Goal: Task Accomplishment & Management: Manage account settings

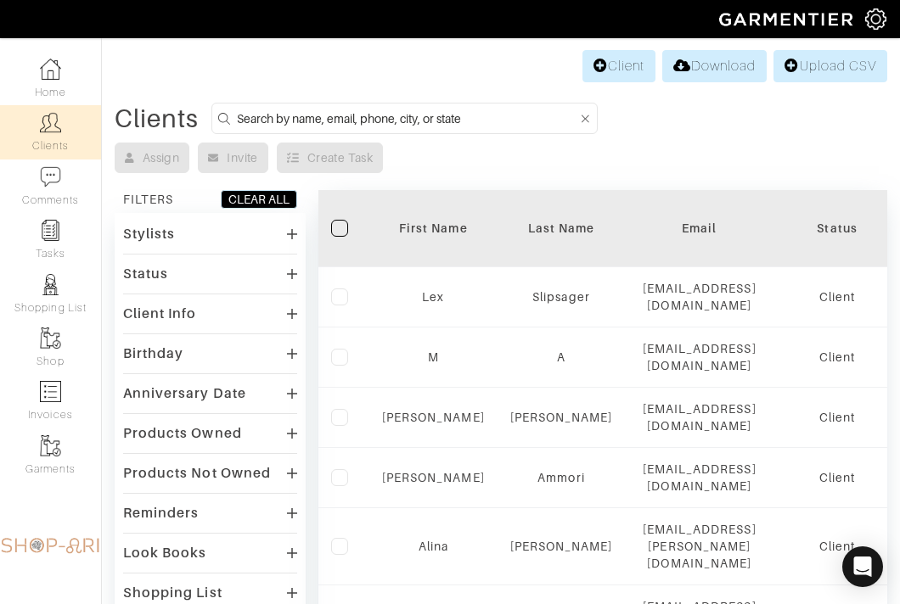
click at [238, 115] on input at bounding box center [407, 118] width 341 height 21
type input "cheryl"
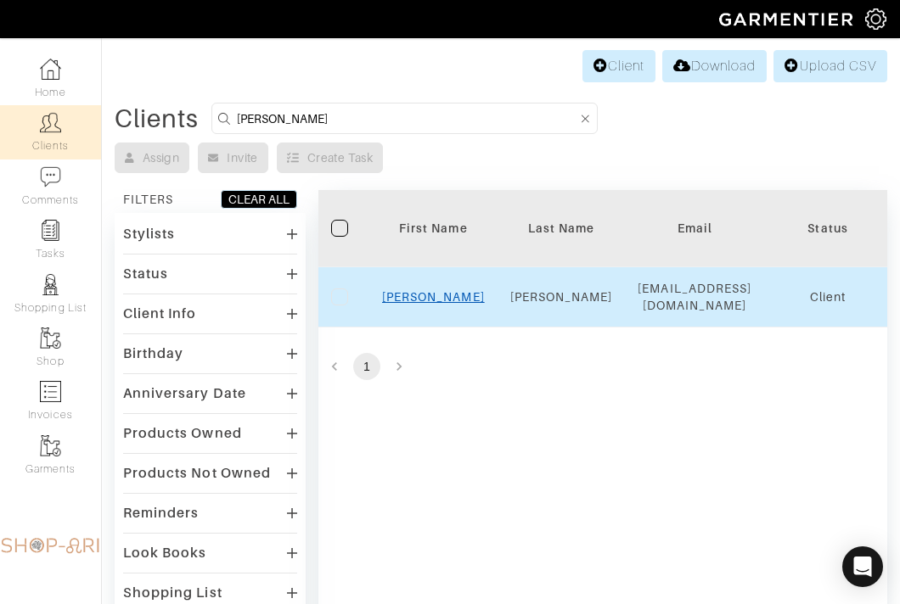
click at [434, 304] on link "Cheryl" at bounding box center [433, 297] width 103 height 14
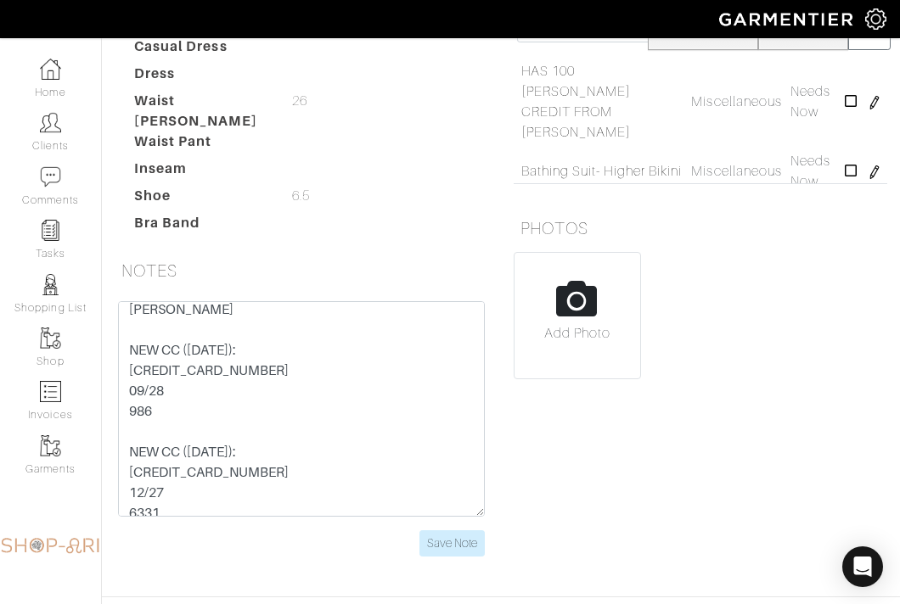
scroll to position [38, 0]
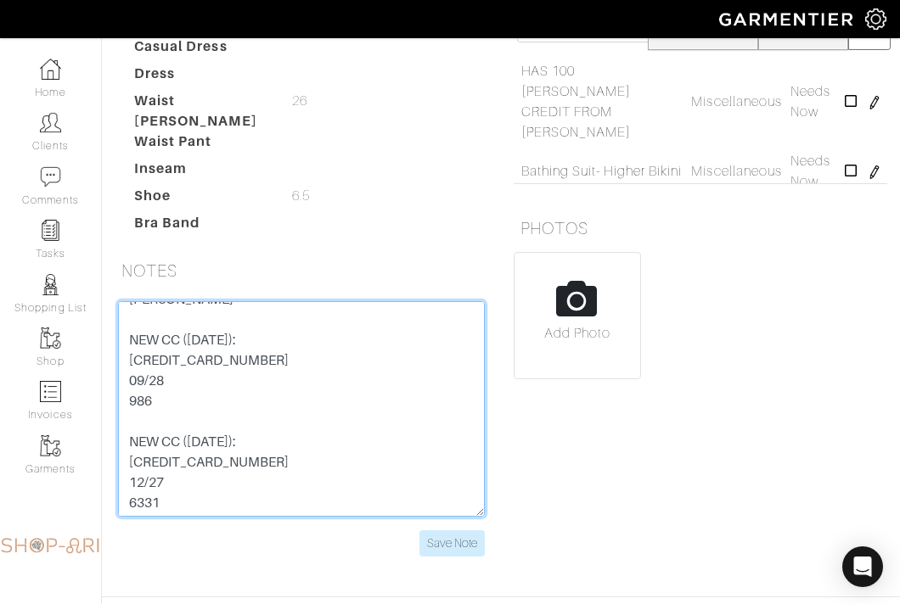
drag, startPoint x: 288, startPoint y: 285, endPoint x: 104, endPoint y: 284, distance: 184.2
click at [104, 301] on div "HAS 100 [PERSON_NAME] CREDIT FROM [PERSON_NAME] NEW CC ([DATE]): [CREDIT_CARD_N…" at bounding box center [301, 439] width 399 height 276
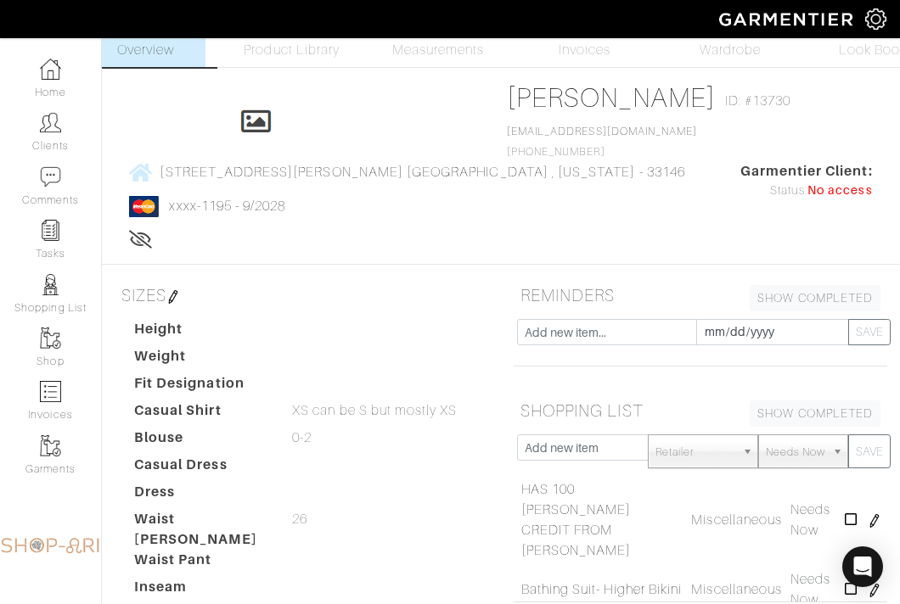
scroll to position [0, 0]
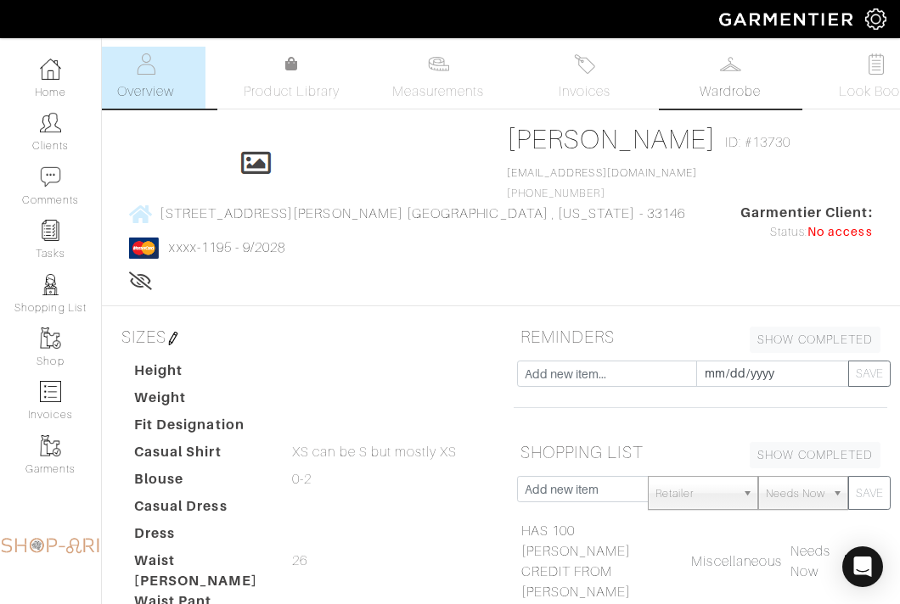
click at [712, 79] on link "Wardrobe" at bounding box center [729, 78] width 119 height 62
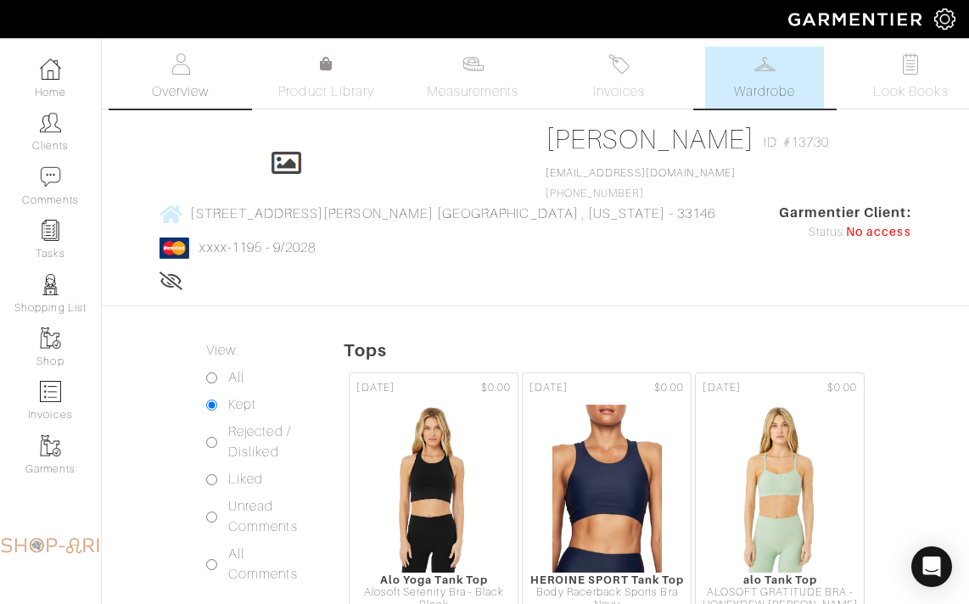
click at [187, 70] on img at bounding box center [180, 63] width 21 height 21
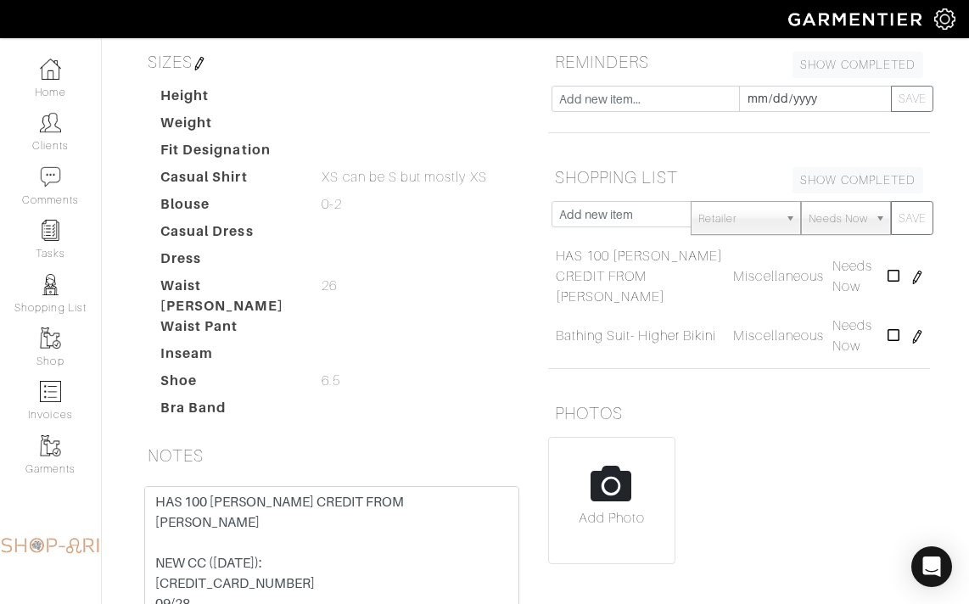
scroll to position [315, 0]
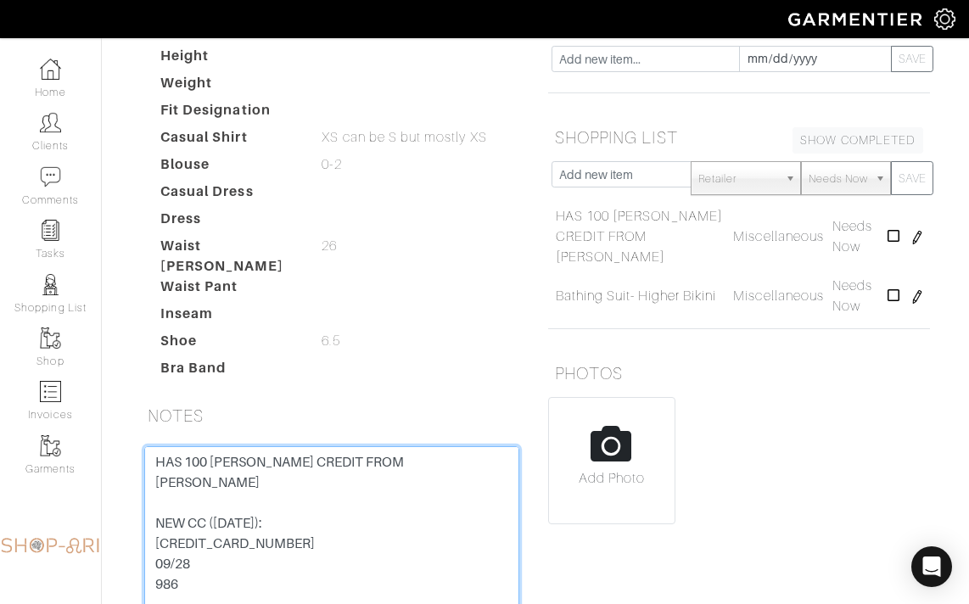
drag, startPoint x: 311, startPoint y: 474, endPoint x: 135, endPoint y: 474, distance: 176.5
click at [135, 474] on div "HAS 100 VINCE CREDIT FROM GARMENTIER NEW CC (9/7/24): 5218 7600 1361 1195 09/28…" at bounding box center [332, 573] width 401 height 255
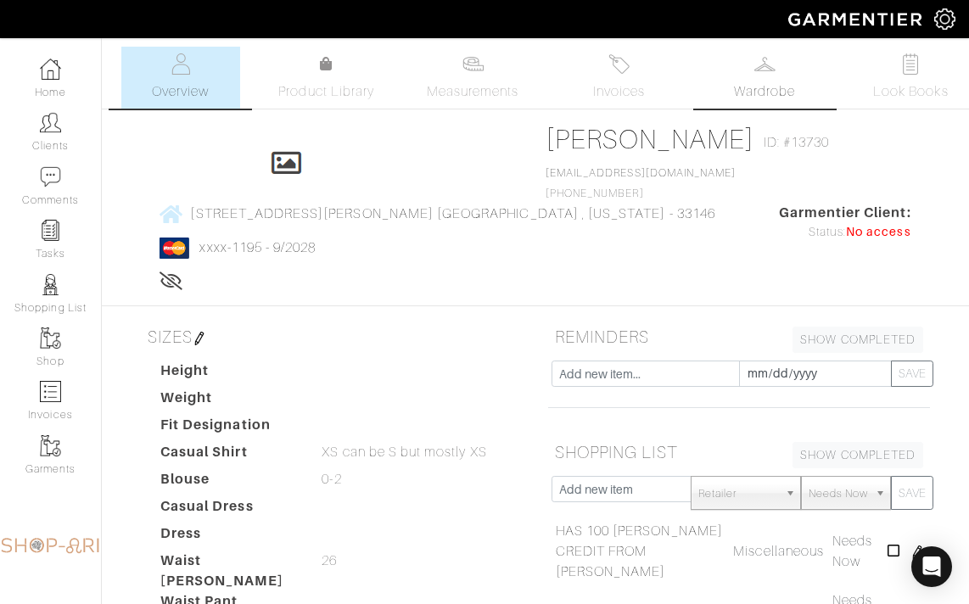
click at [743, 64] on link "Wardrobe" at bounding box center [764, 78] width 119 height 62
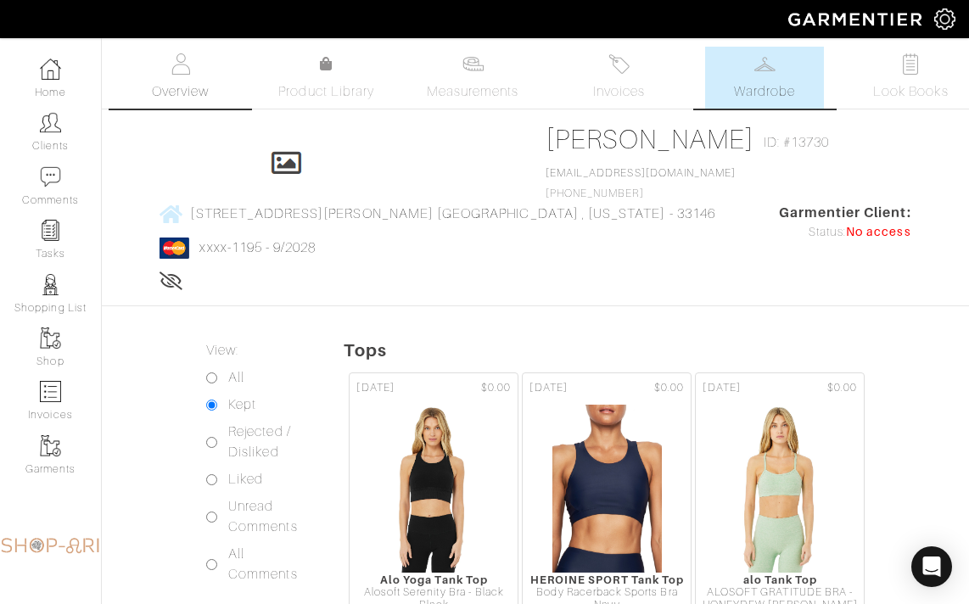
click at [189, 83] on span "Overview" at bounding box center [180, 91] width 57 height 20
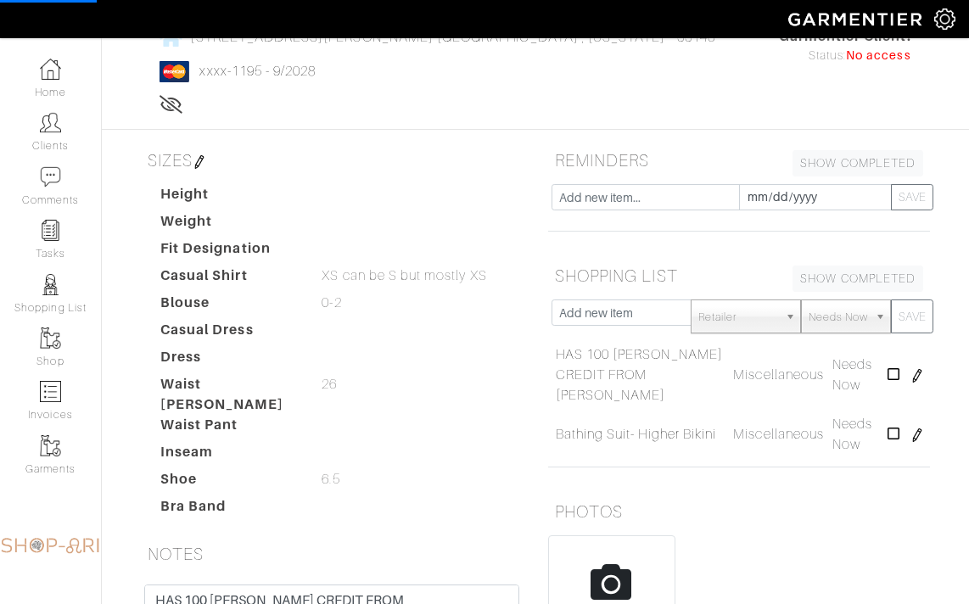
scroll to position [312, 0]
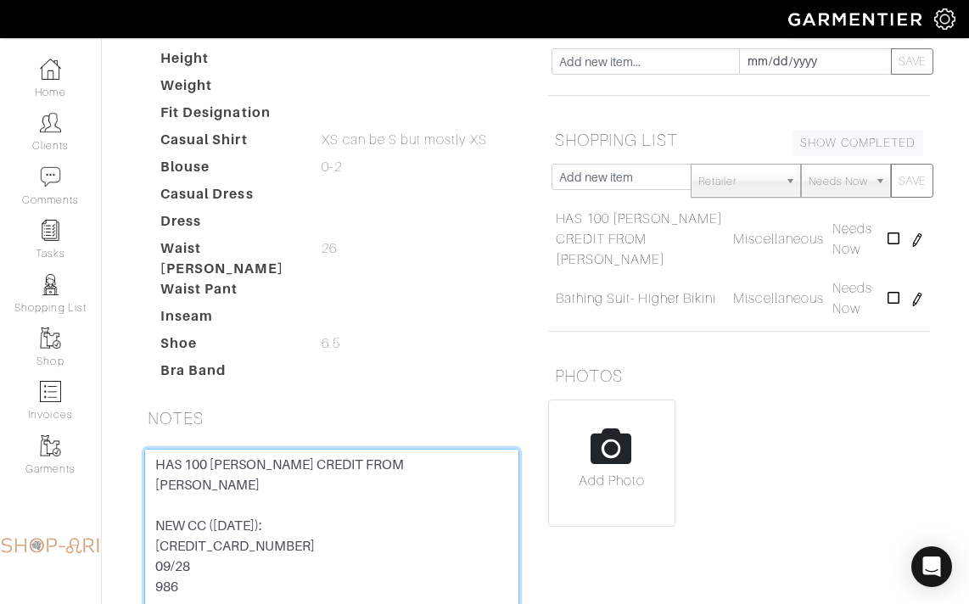
drag, startPoint x: 315, startPoint y: 474, endPoint x: 150, endPoint y: 474, distance: 164.6
click at [150, 474] on textarea "HAS 100 VINCE CREDIT FROM GARMENTIER NEW CC (9/7/24): 5218 7600 1361 1195 09/28…" at bounding box center [331, 557] width 375 height 216
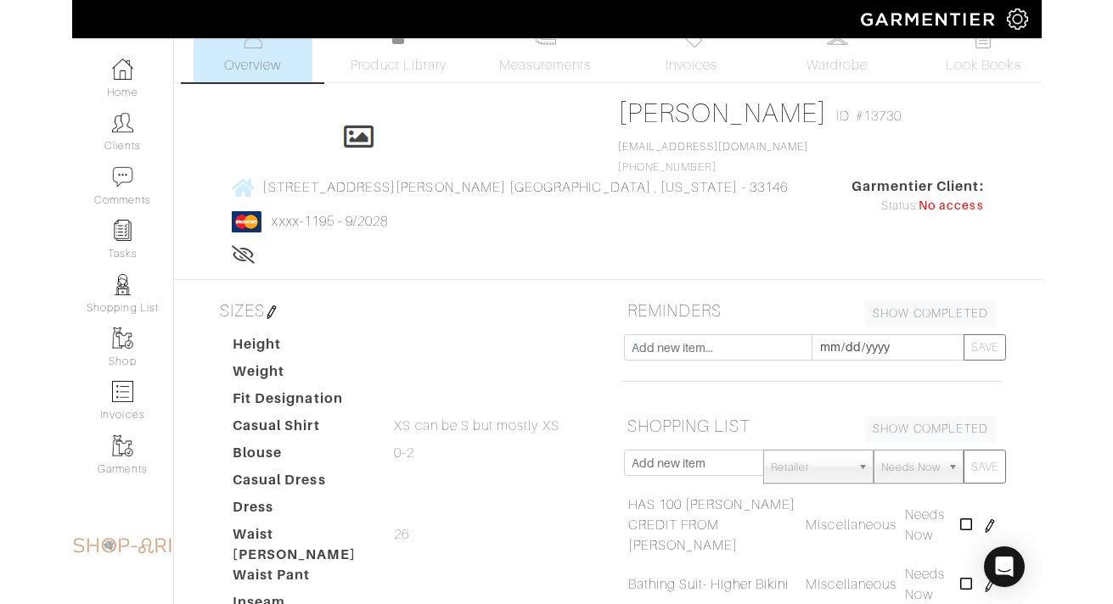
scroll to position [0, 0]
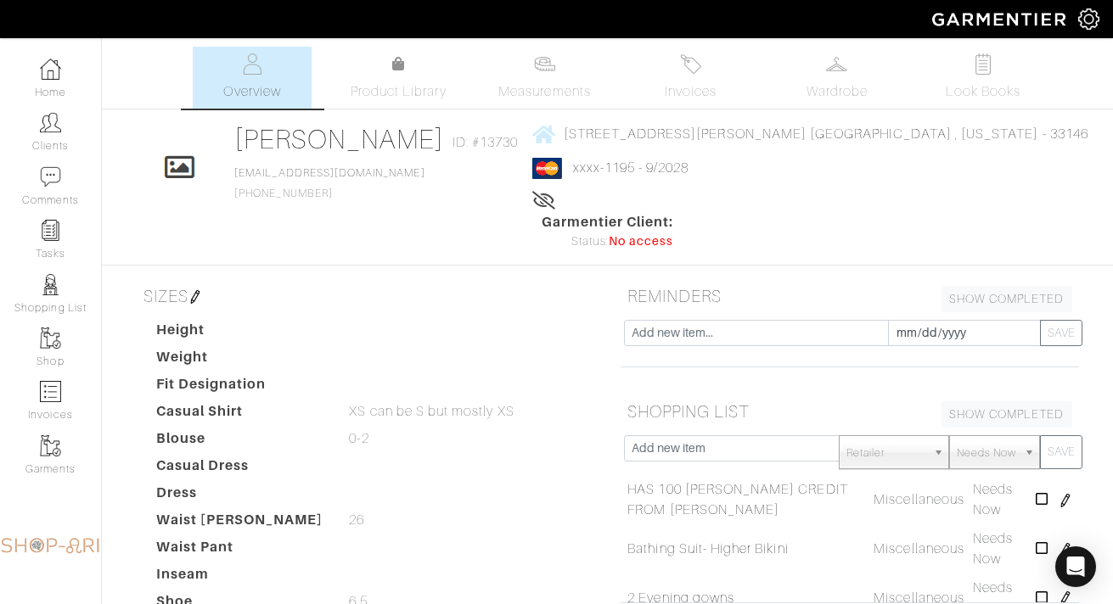
click at [143, 121] on div "Cheryl Goldstein Overview Overview Measurements Product Library Invoices Wardro…" at bounding box center [556, 515] width 1113 height 936
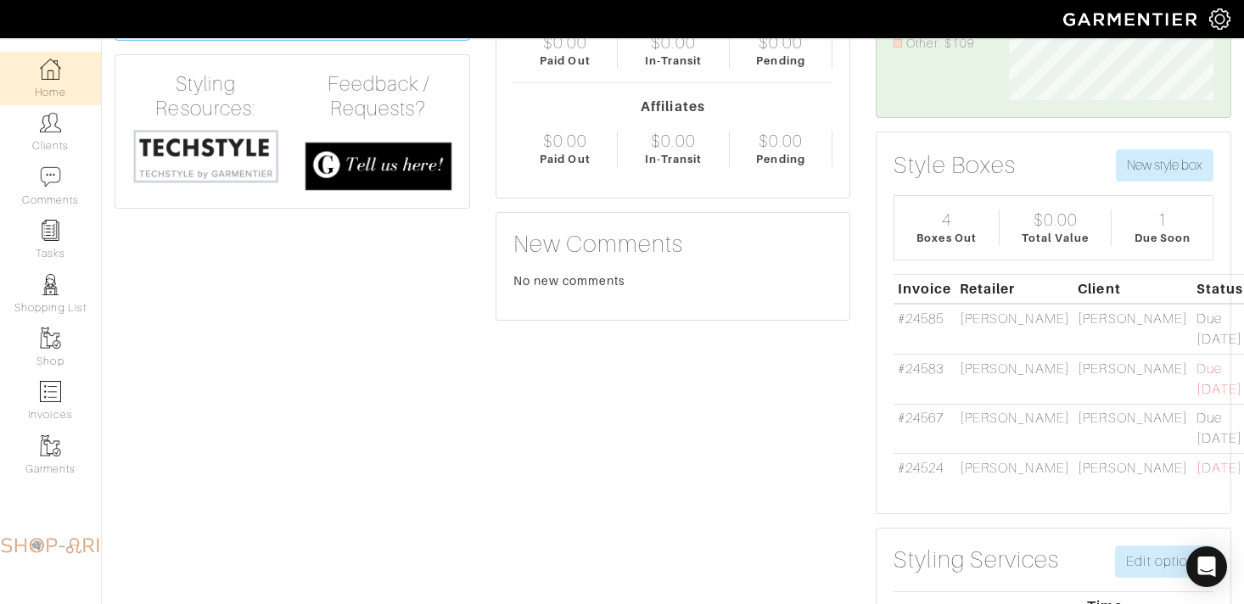
scroll to position [178, 0]
click at [57, 350] on link "Shop" at bounding box center [50, 347] width 101 height 53
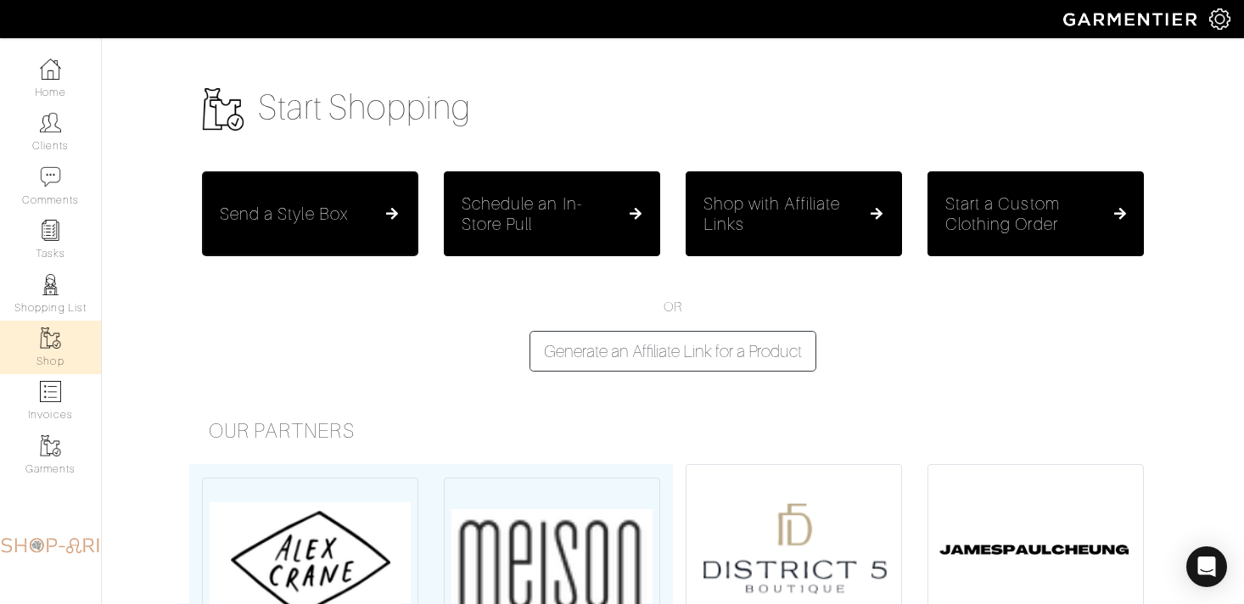
click at [337, 238] on button "Send a Style Box" at bounding box center [310, 213] width 216 height 85
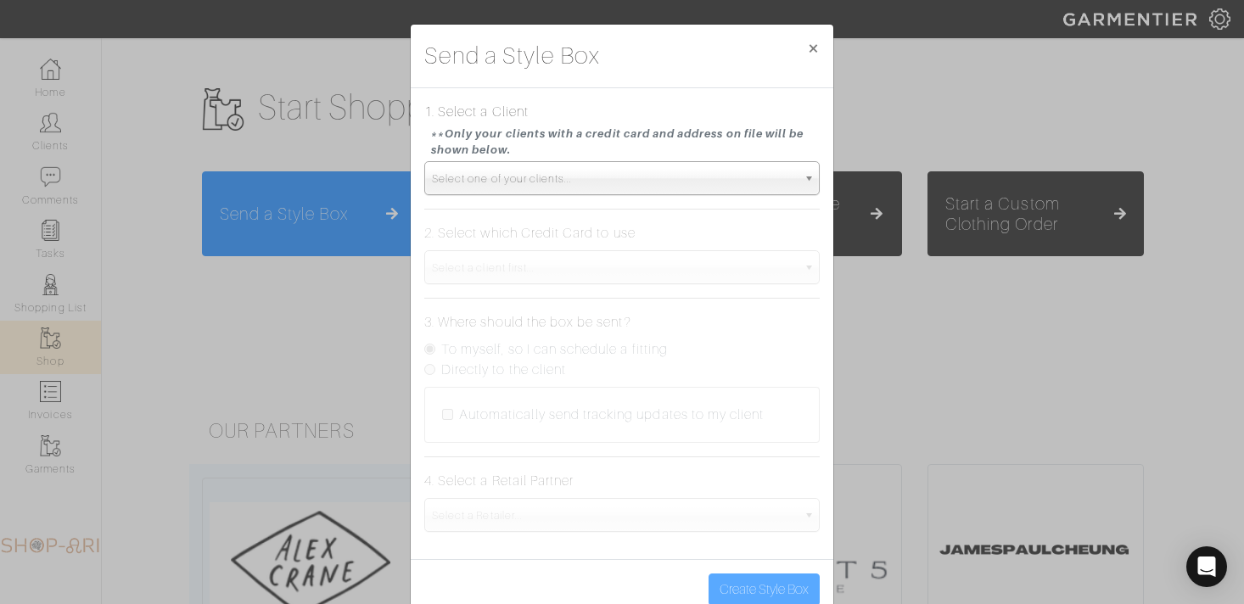
click at [464, 188] on span "Select one of your clients..." at bounding box center [614, 179] width 365 height 34
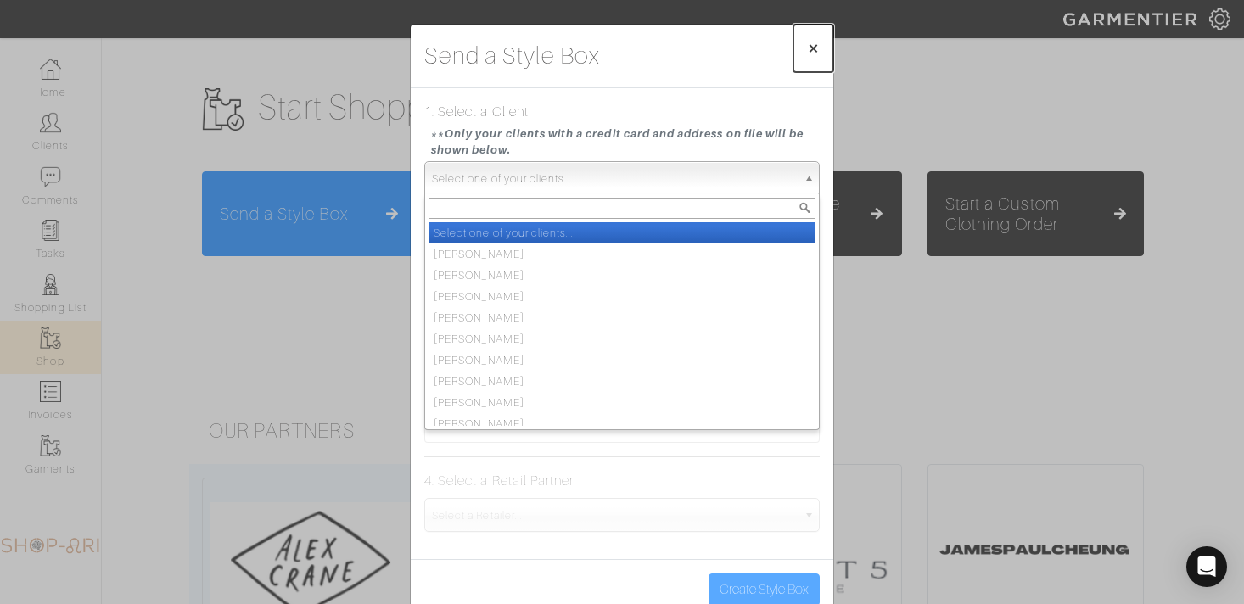
click at [810, 50] on span "×" at bounding box center [813, 47] width 13 height 23
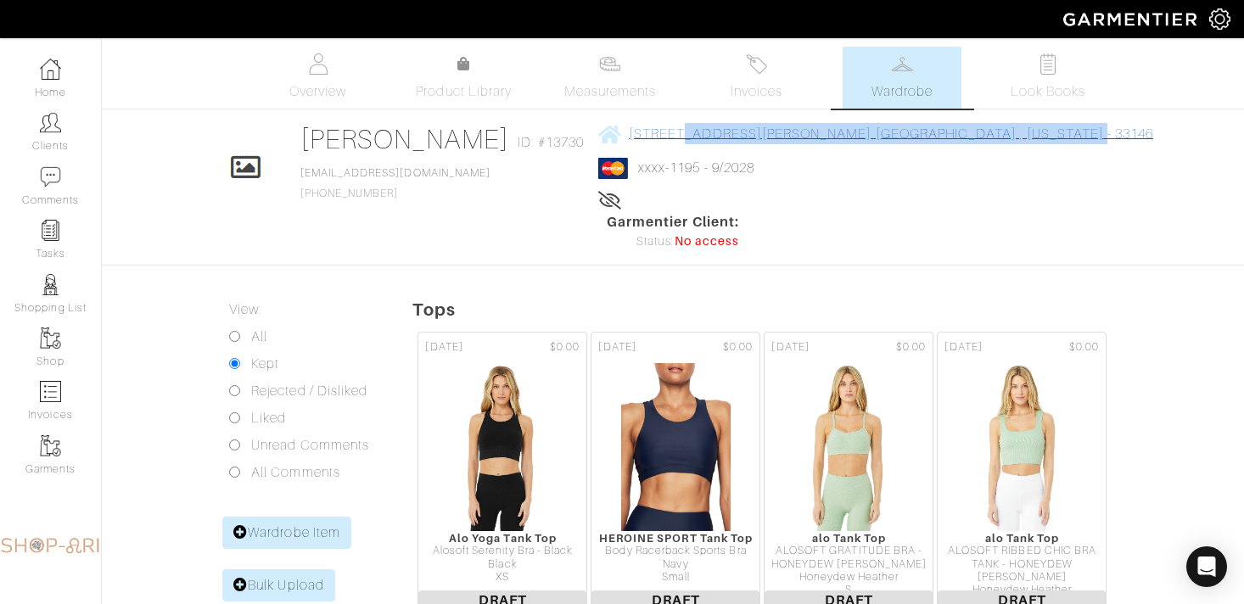
drag, startPoint x: 1001, startPoint y: 134, endPoint x: 655, endPoint y: 134, distance: 346.2
click at [655, 134] on div "Click To Edit Cheryl Goldstein ID: #13730 acgoldhome@aol.com 305-798-8886 4321 …" at bounding box center [672, 187] width 967 height 128
copy span "4321 Santa Maria Street Coral Gables , Florida - 33146"
click at [333, 74] on link "Overview" at bounding box center [318, 78] width 119 height 62
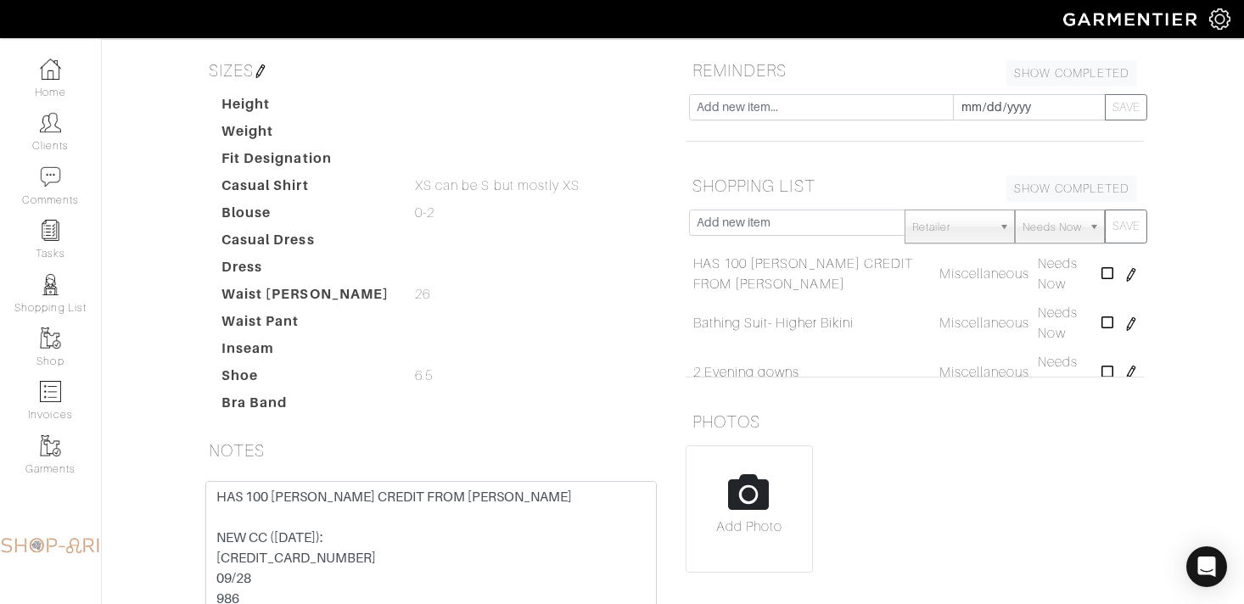
scroll to position [253, 0]
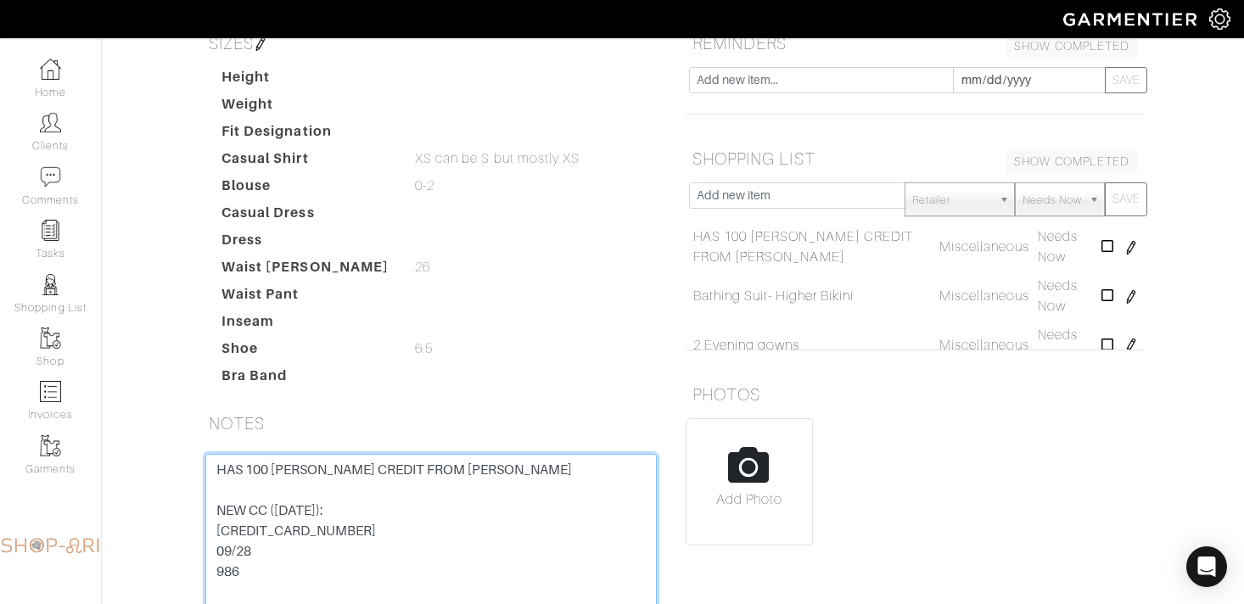
click at [212, 454] on textarea "HAS 100 VINCE CREDIT FROM GARMENTIER NEW CC (9/7/24): 5218 7600 1361 1195 09/28…" at bounding box center [430, 562] width 451 height 216
click at [251, 454] on textarea "HAS 100 VINCE CREDIT FROM GARMENTIER NEW CC (9/7/24): 5218 7600 1361 1195 09/28…" at bounding box center [430, 562] width 451 height 216
paste textarea "4321 Santa Maria Street Coral Gables , Florida - 33146"
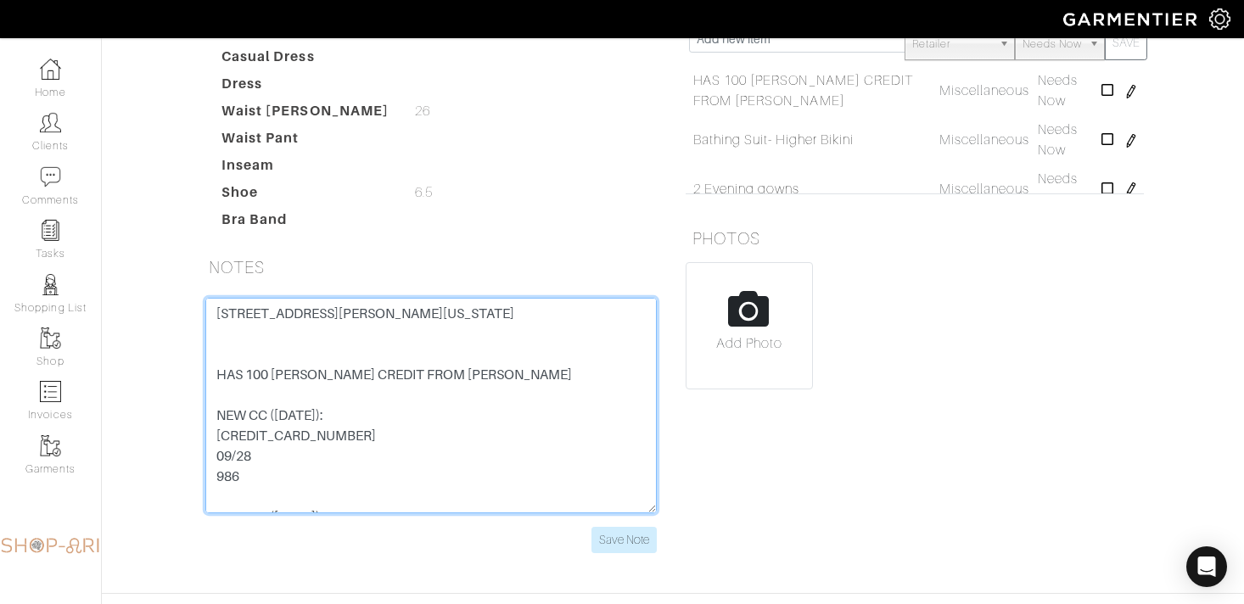
scroll to position [411, 0]
type textarea "4321 Santa Maria Street Coral Gables , Florida - 33146 HAS 100 VINCE CREDIT FRO…"
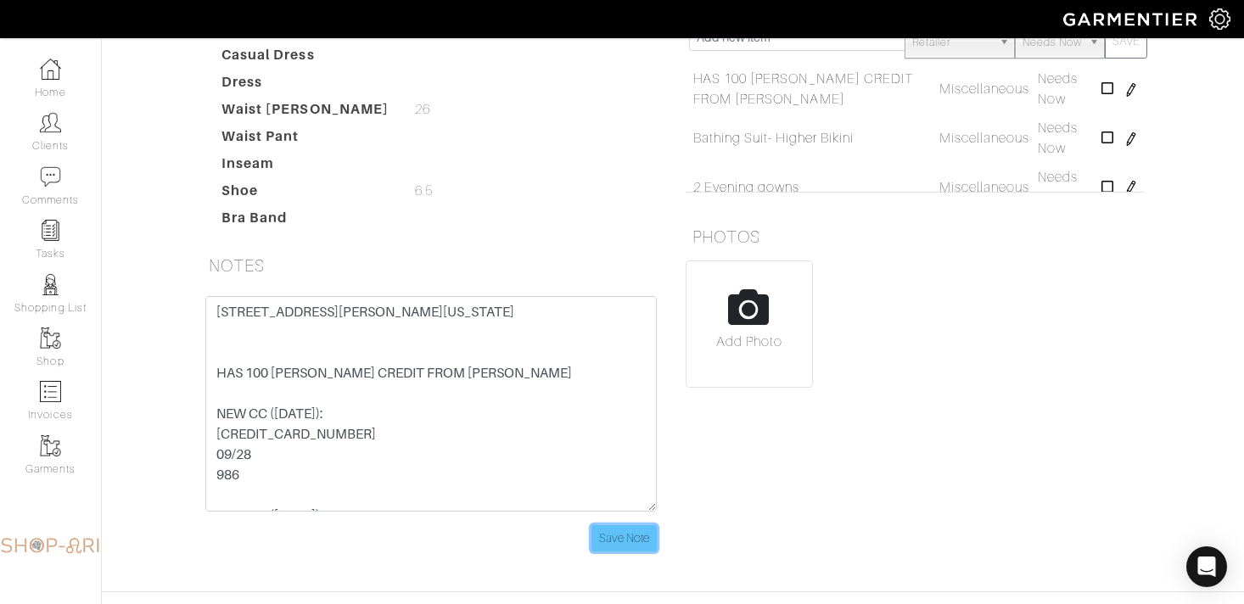
click at [632, 525] on input "Save Note" at bounding box center [623, 538] width 65 height 26
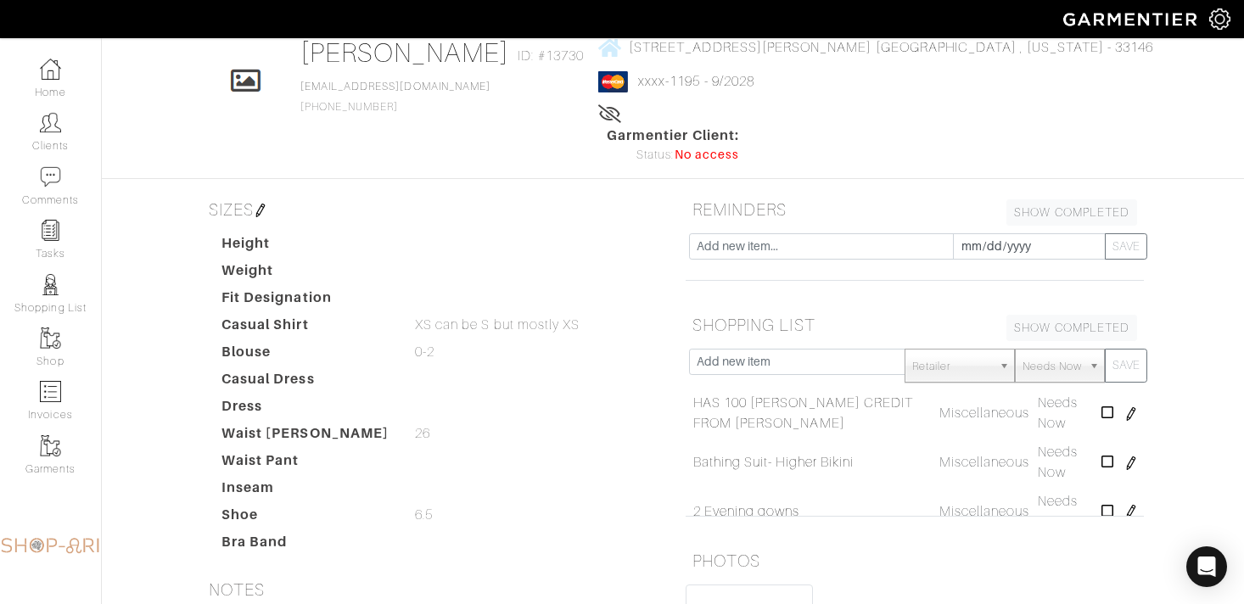
scroll to position [16, 0]
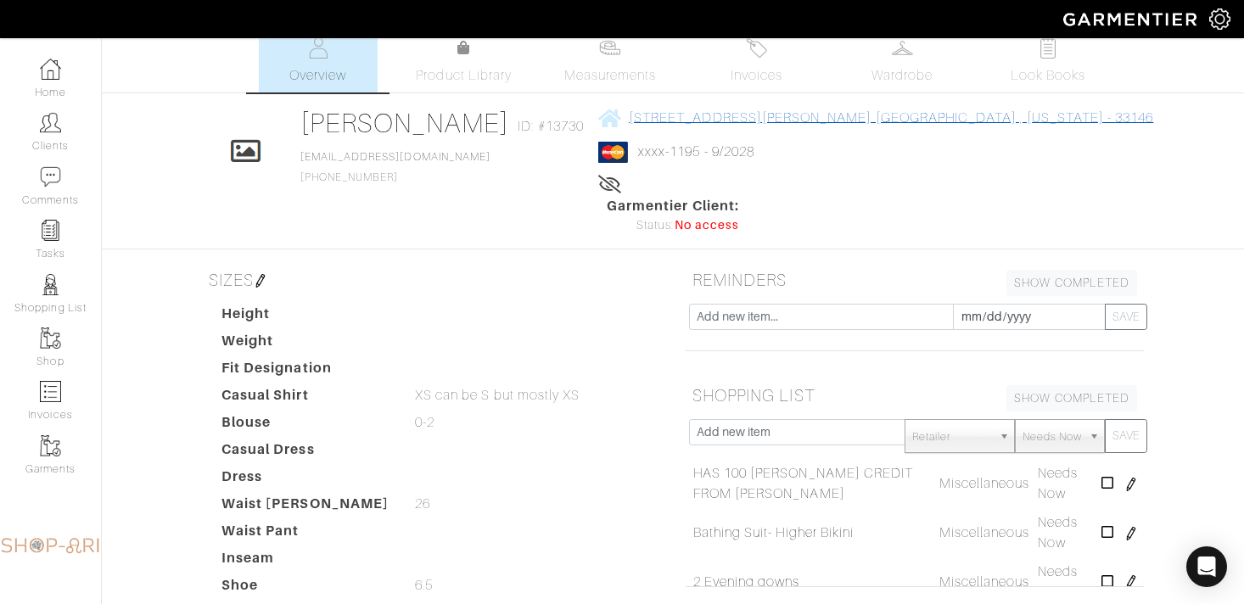
click at [757, 117] on span "4321 Santa Maria Street Coral Gables , Florida - 33146" at bounding box center [891, 117] width 524 height 15
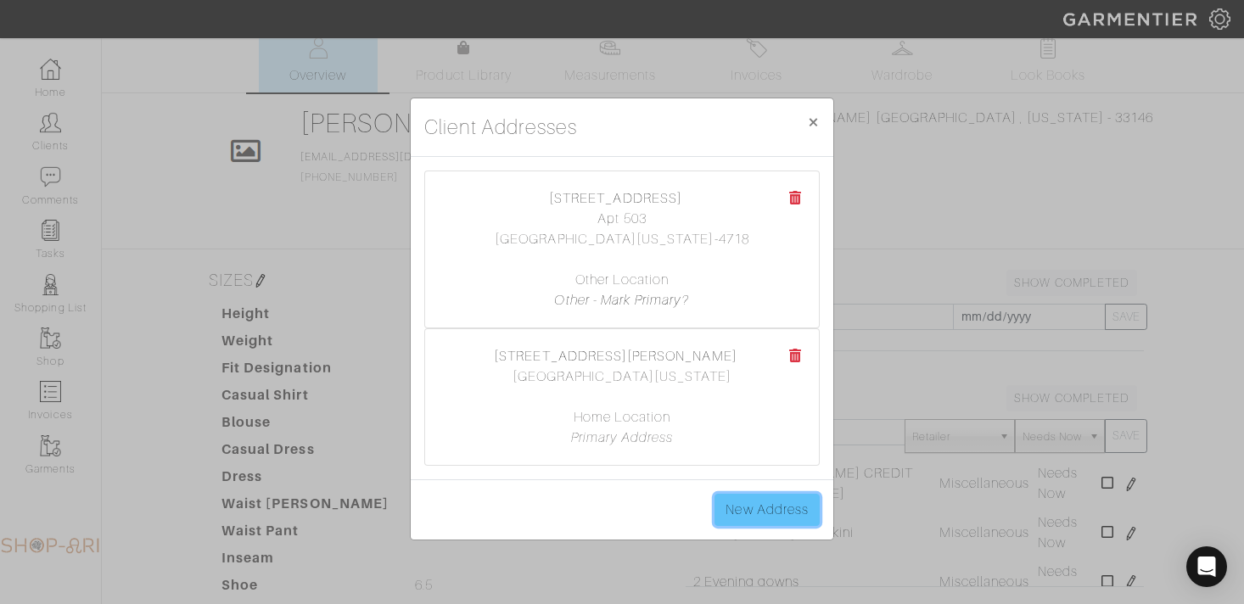
click at [748, 509] on link "New Address" at bounding box center [767, 510] width 105 height 32
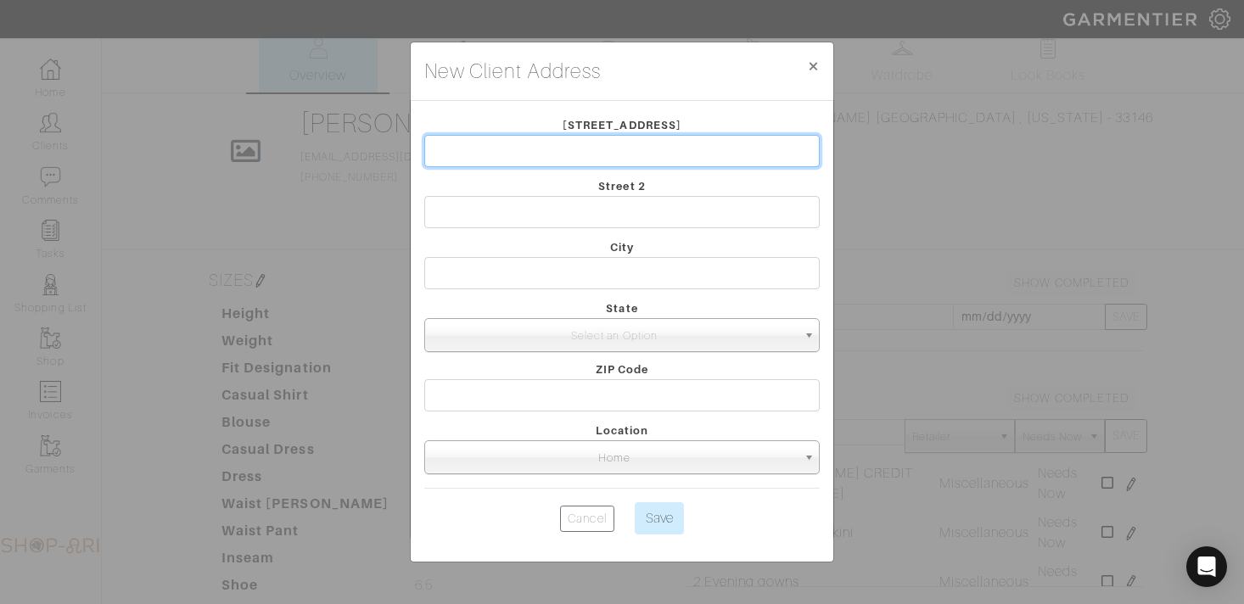
click at [596, 160] on input "text" at bounding box center [621, 151] width 395 height 32
type input "13730 SW 21ST STREET"
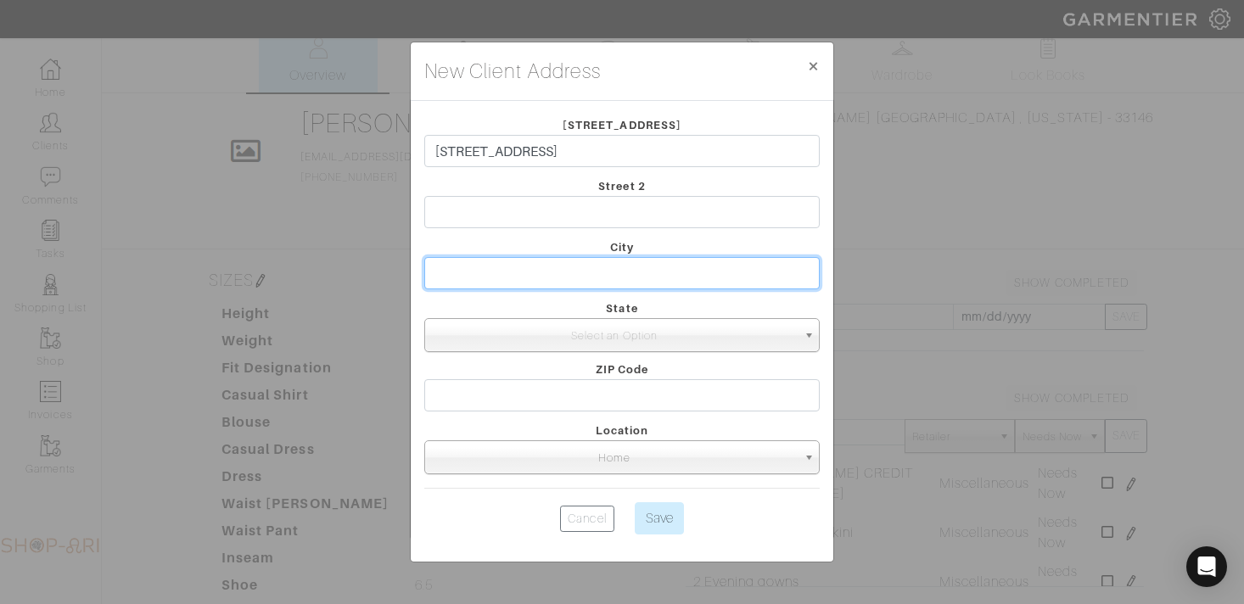
click at [517, 272] on input "text" at bounding box center [621, 273] width 395 height 32
type input "MIAMI"
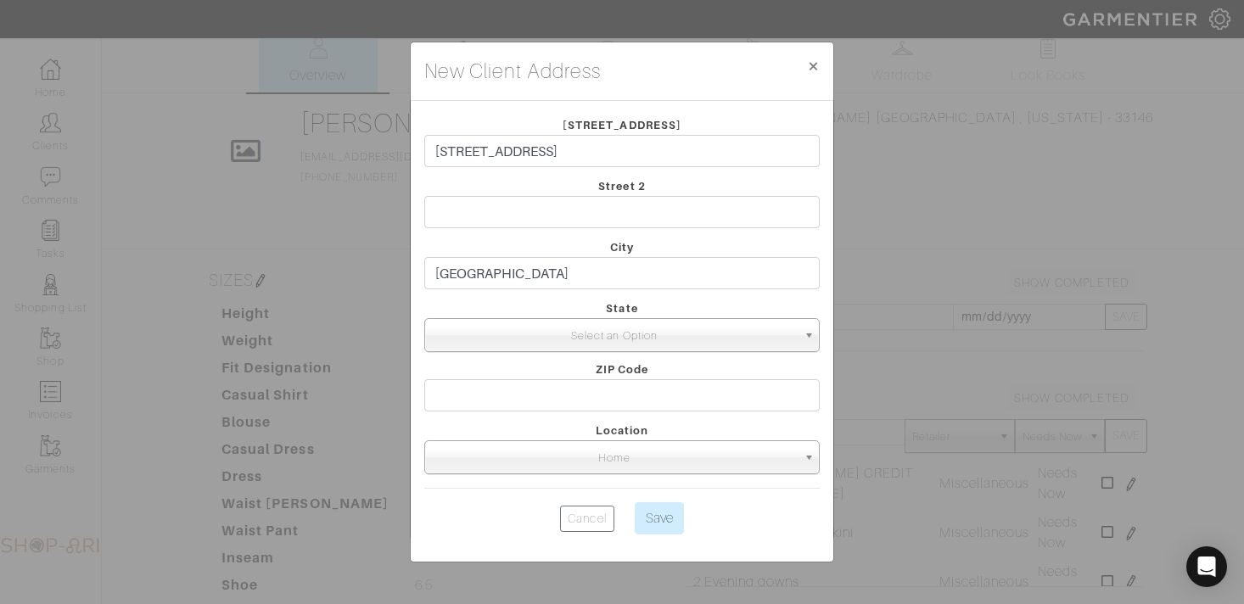
click at [476, 328] on span "Select an Option" at bounding box center [614, 336] width 365 height 34
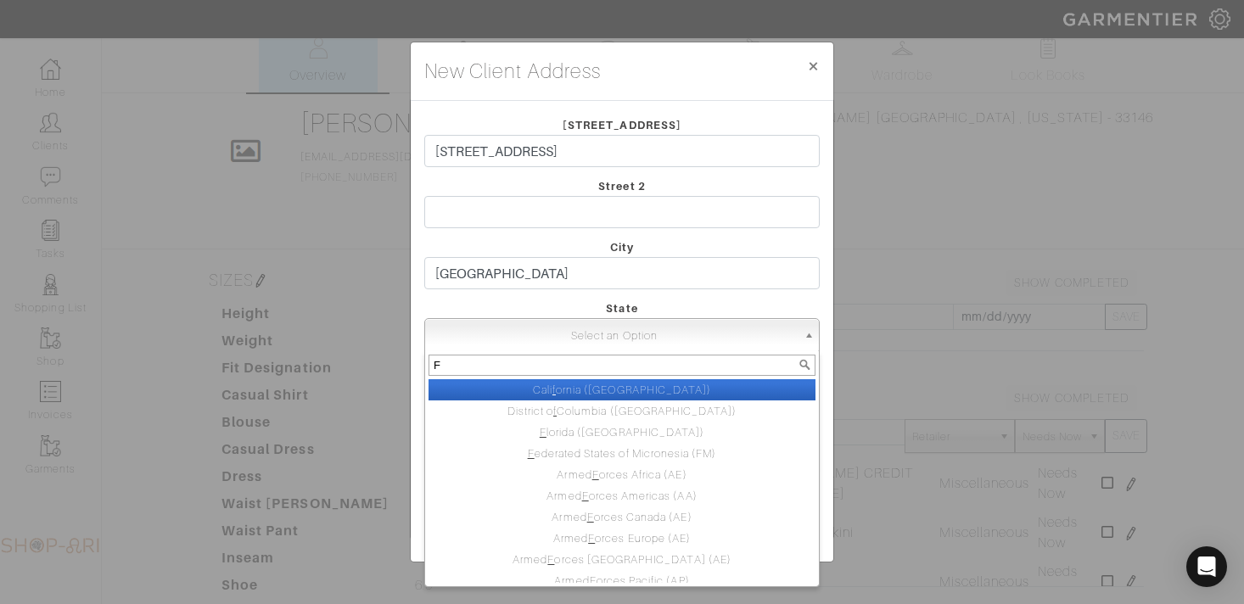
type input "FL"
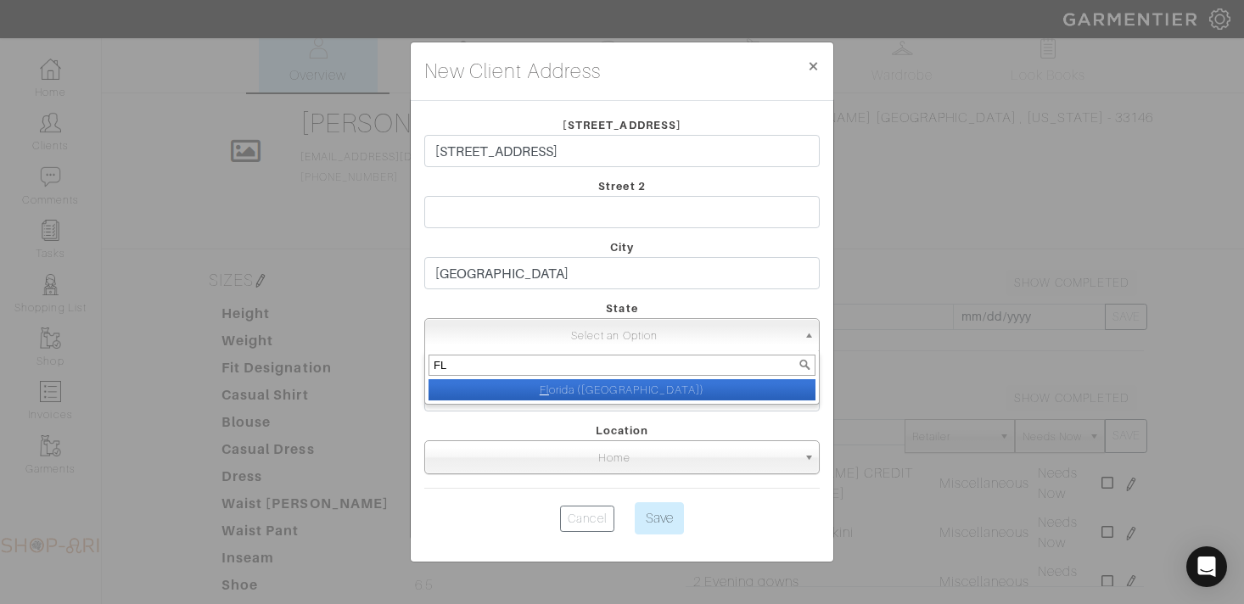
select select "15"
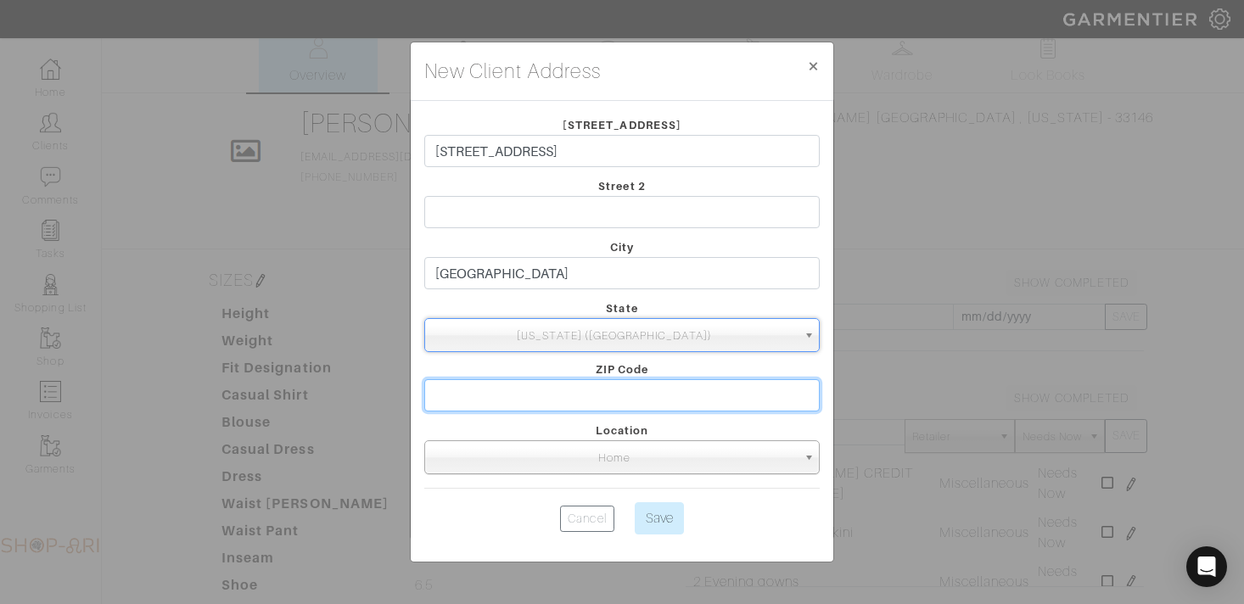
click at [514, 390] on input "text" at bounding box center [621, 395] width 395 height 32
type input "33175"
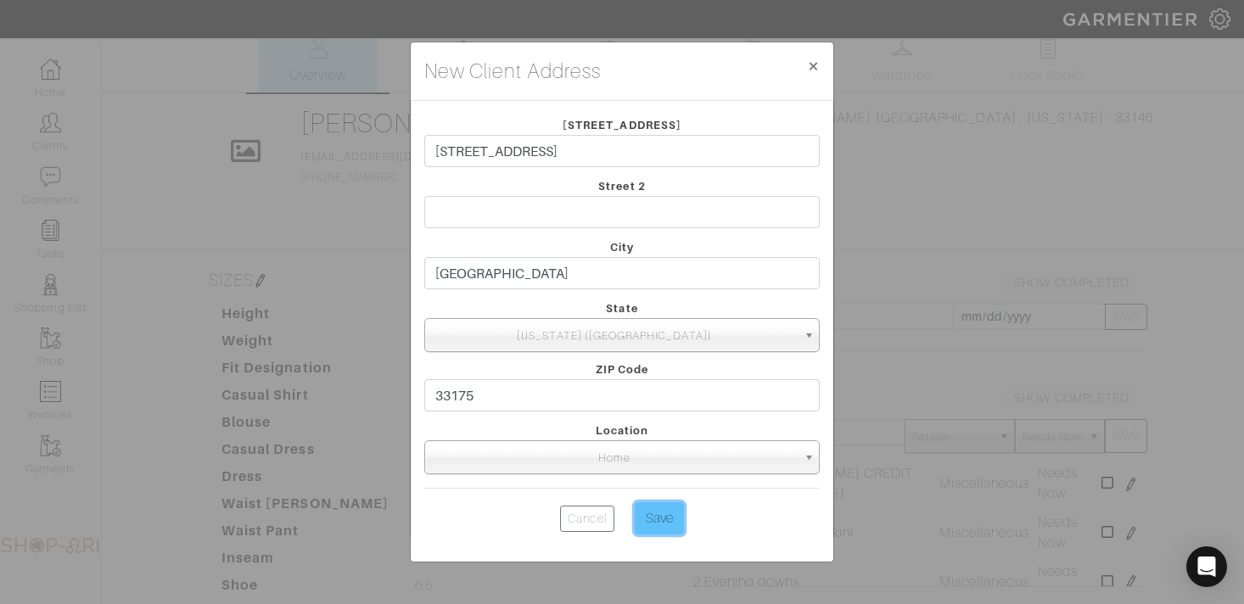
click at [668, 509] on input "Save" at bounding box center [659, 518] width 49 height 32
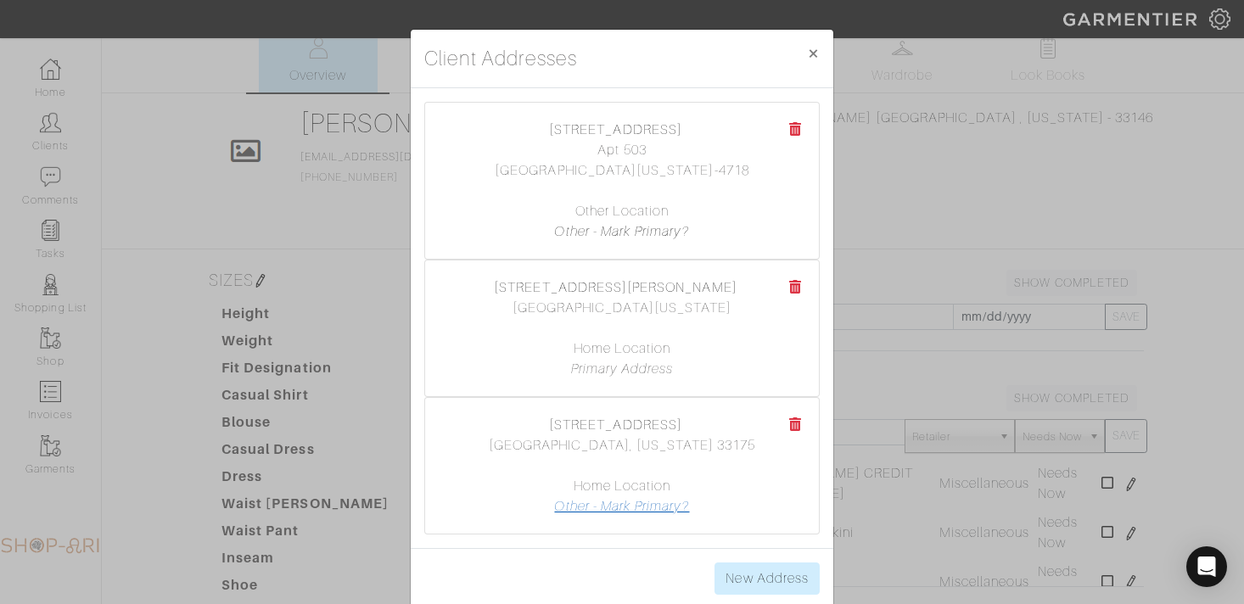
click at [624, 507] on link "Other - Mark Primary?" at bounding box center [621, 506] width 135 height 15
click at [803, 54] on button "× Close" at bounding box center [813, 54] width 40 height 48
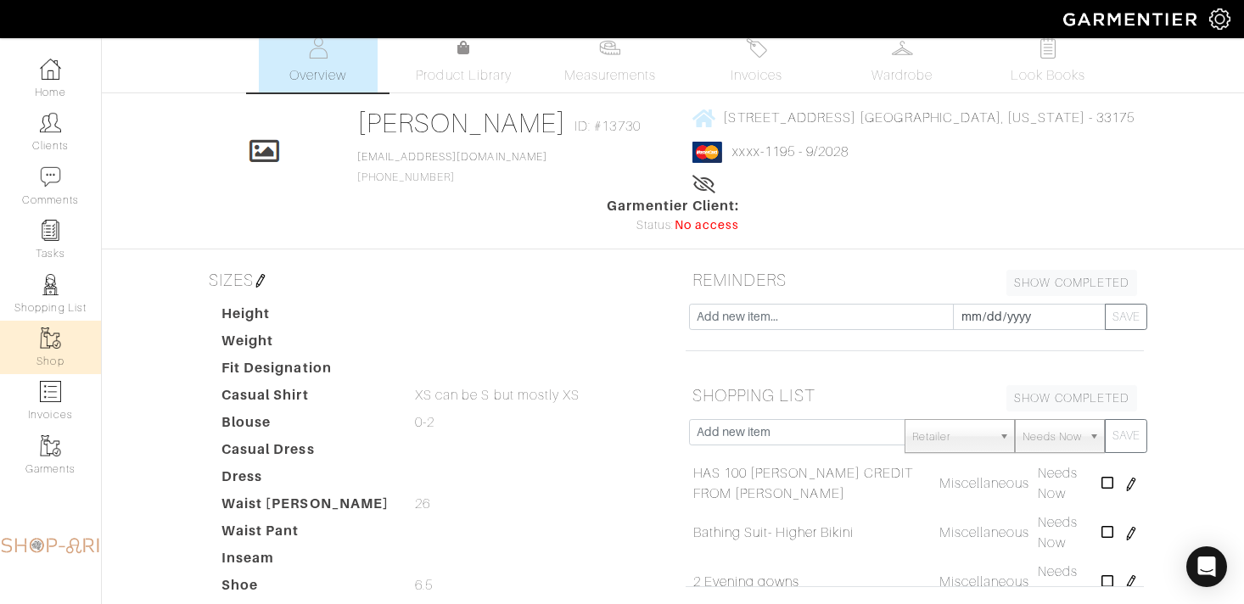
click at [31, 352] on link "Shop" at bounding box center [50, 347] width 101 height 53
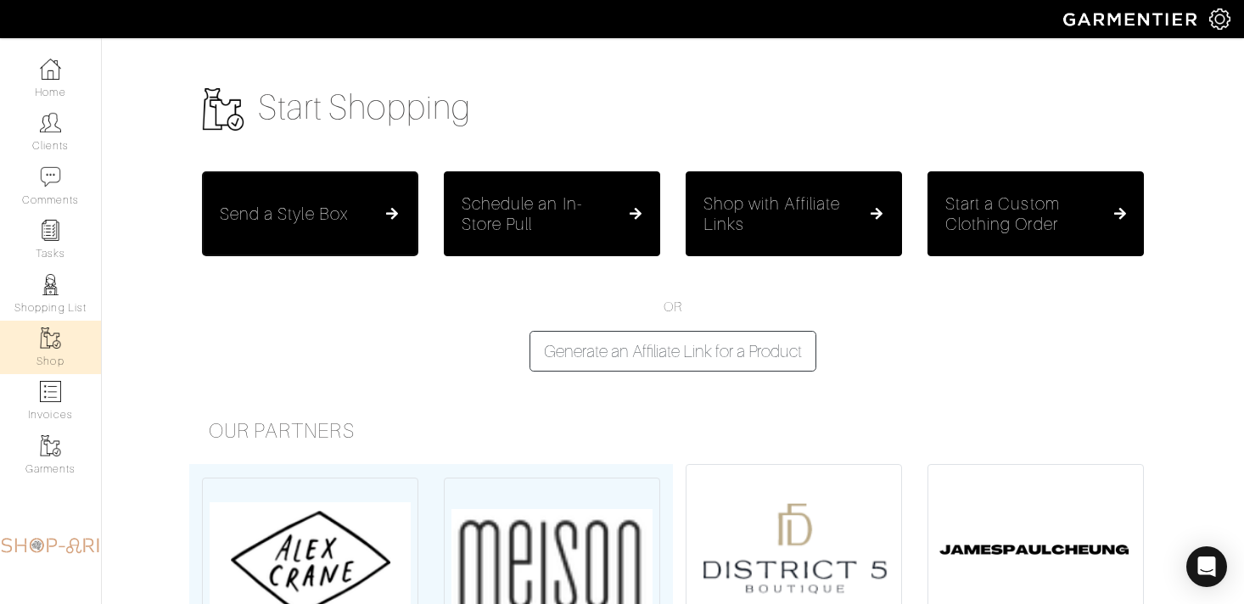
click at [317, 219] on h5 "Send a Style Box" at bounding box center [284, 214] width 128 height 20
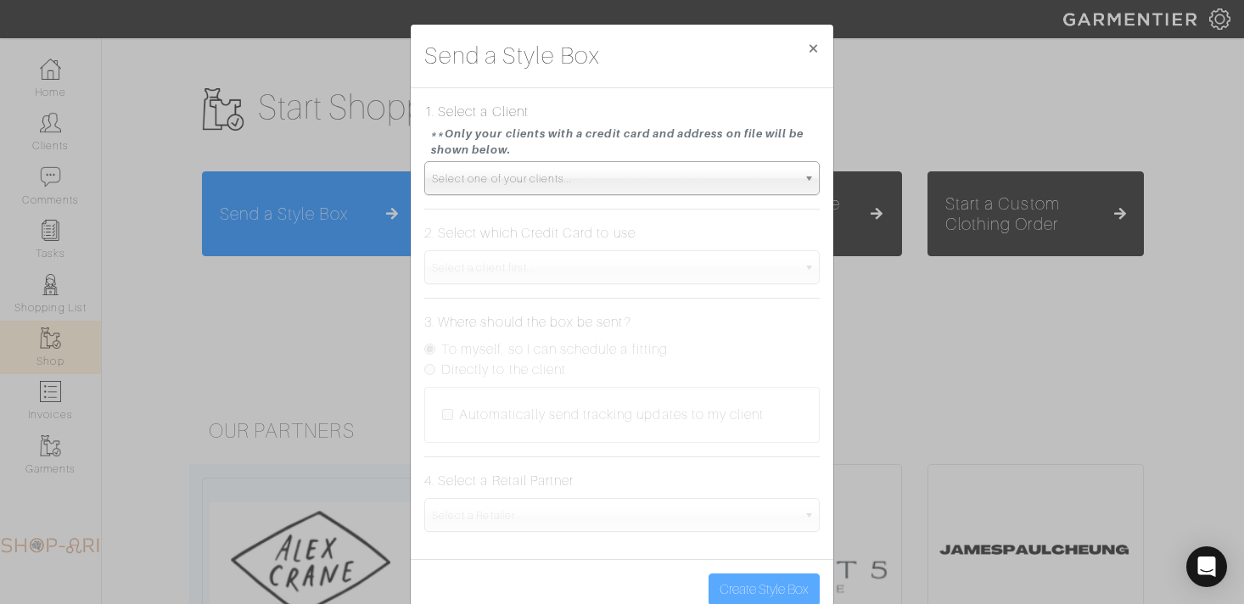
click at [583, 172] on span "Select one of your clients..." at bounding box center [614, 179] width 365 height 34
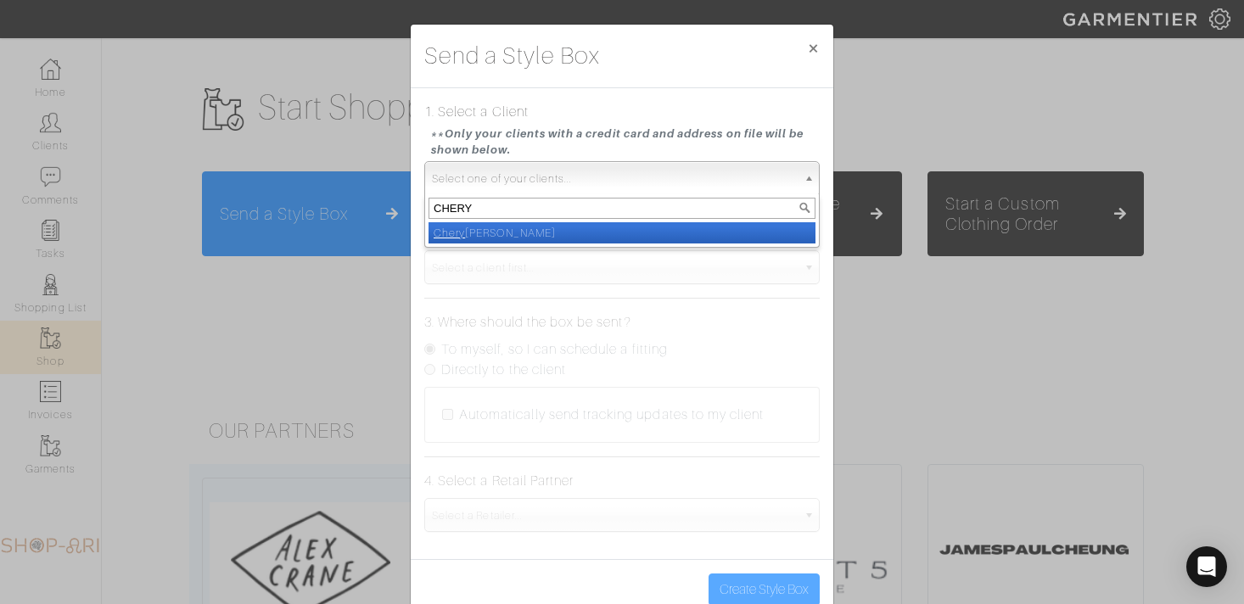
type input "CHERYL"
select select "cheryl-goldstein"
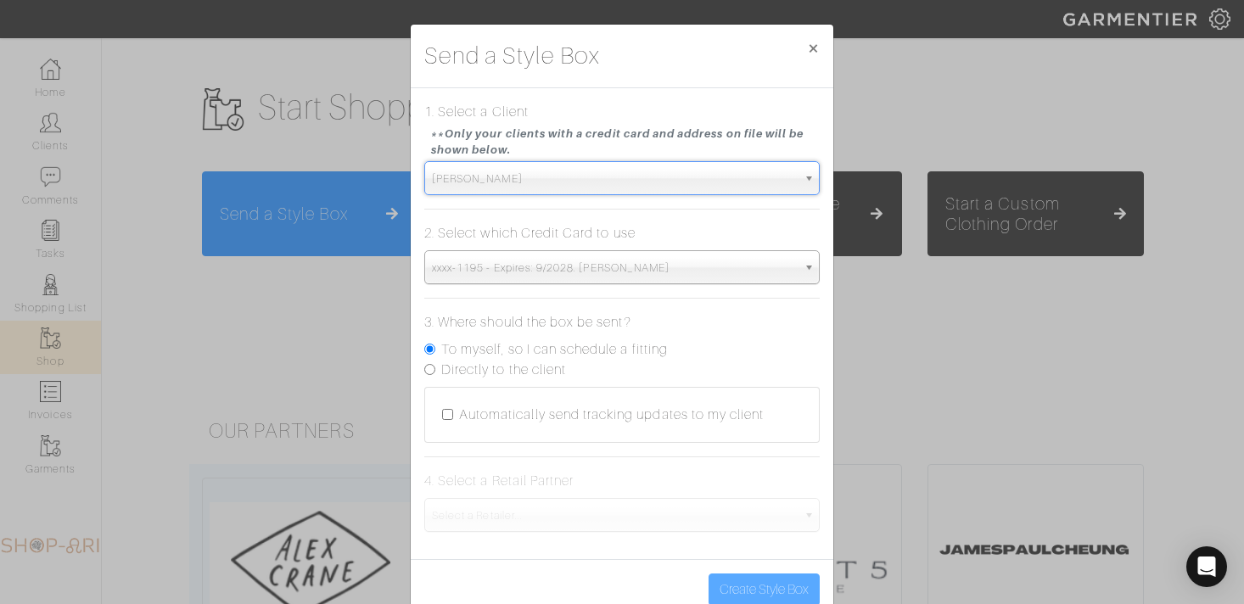
click at [502, 371] on label "Directly to the client" at bounding box center [503, 370] width 125 height 20
click at [435, 371] on input "Directly to the client" at bounding box center [429, 369] width 11 height 11
radio input "true"
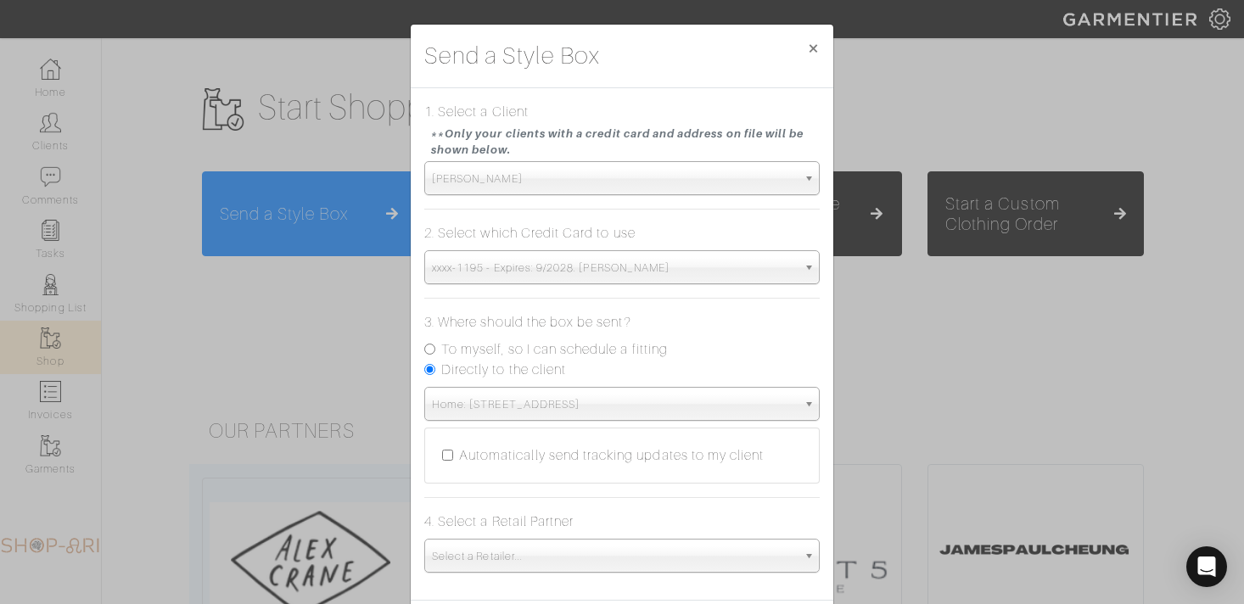
scroll to position [81, 0]
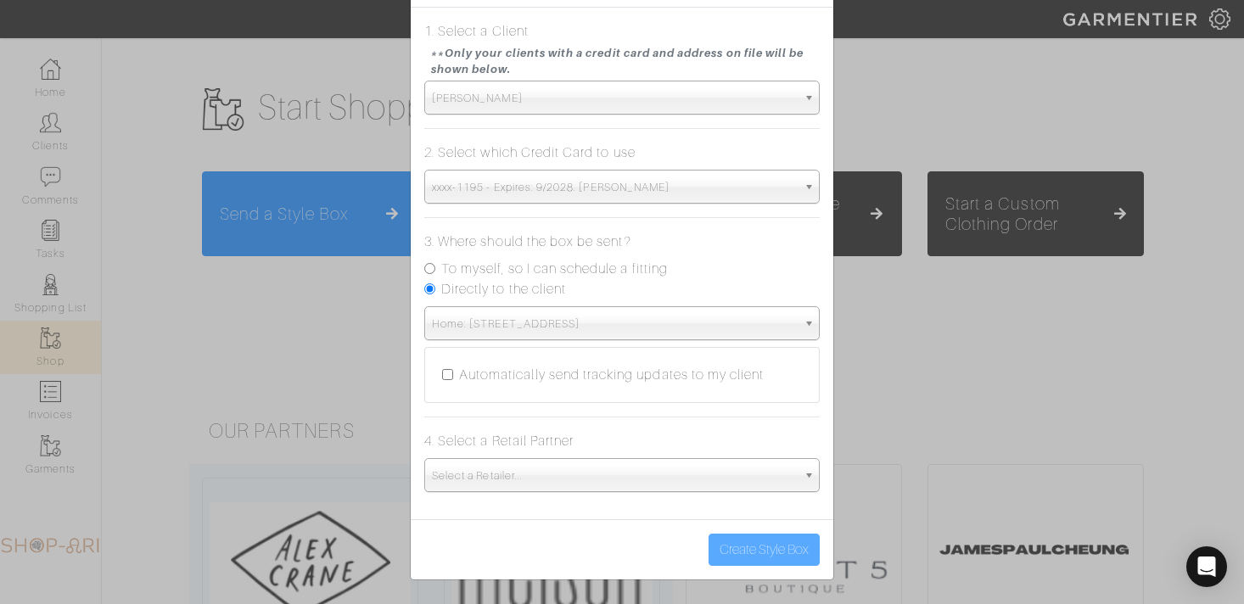
click at [504, 468] on span "Select a Retailer..." at bounding box center [614, 476] width 365 height 34
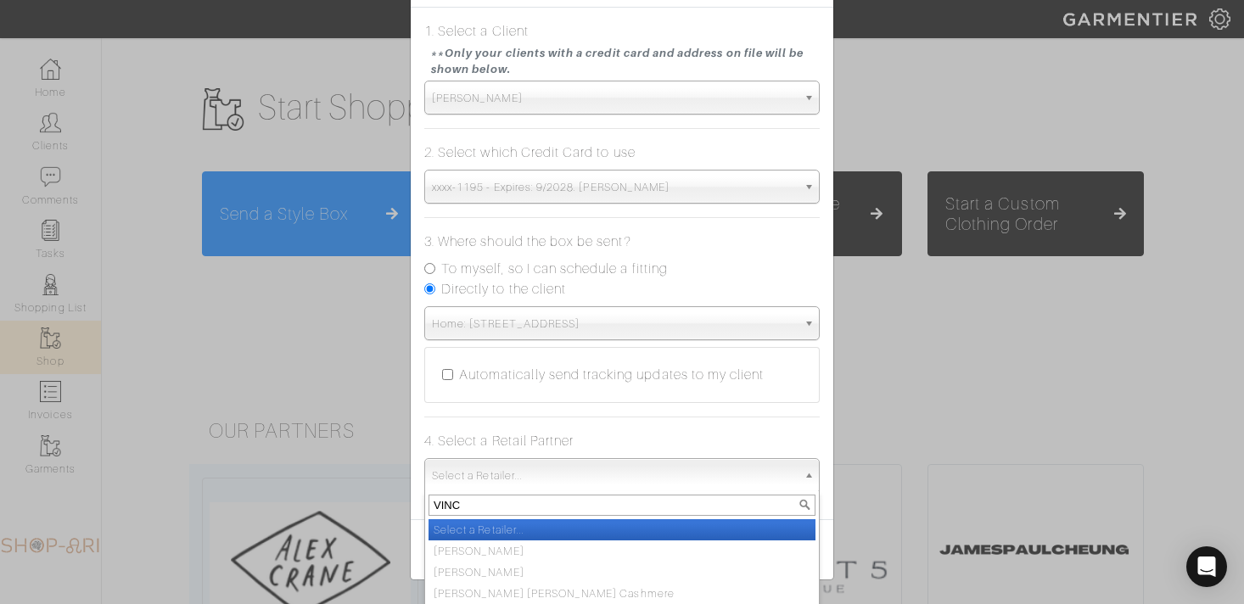
type input "[PERSON_NAME]"
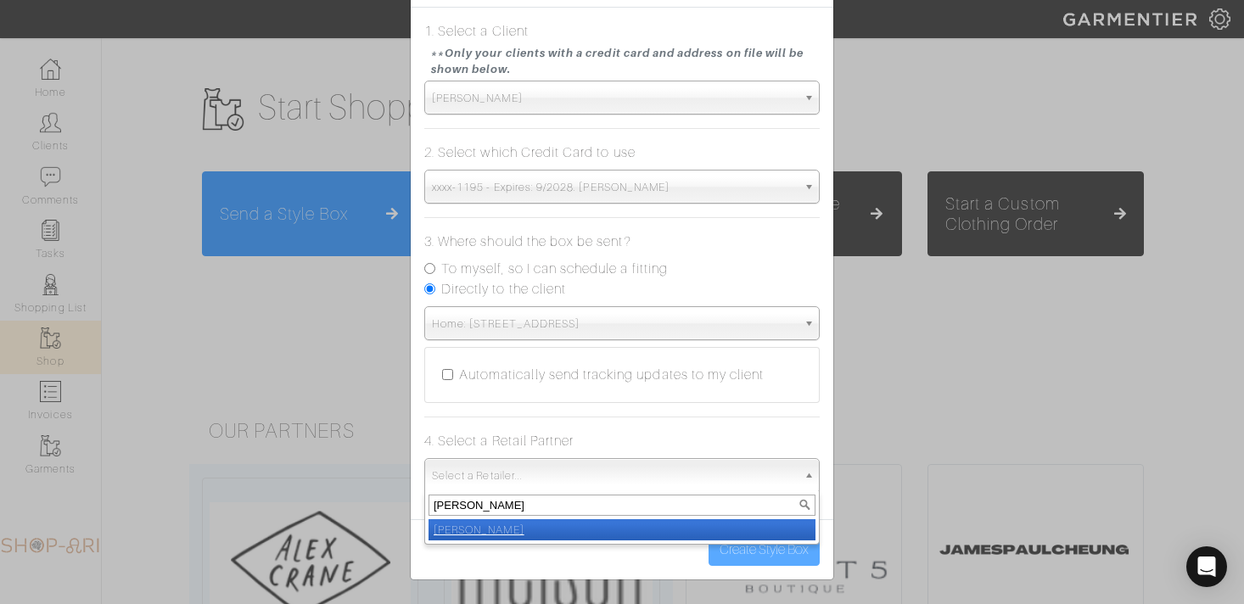
select select "19"
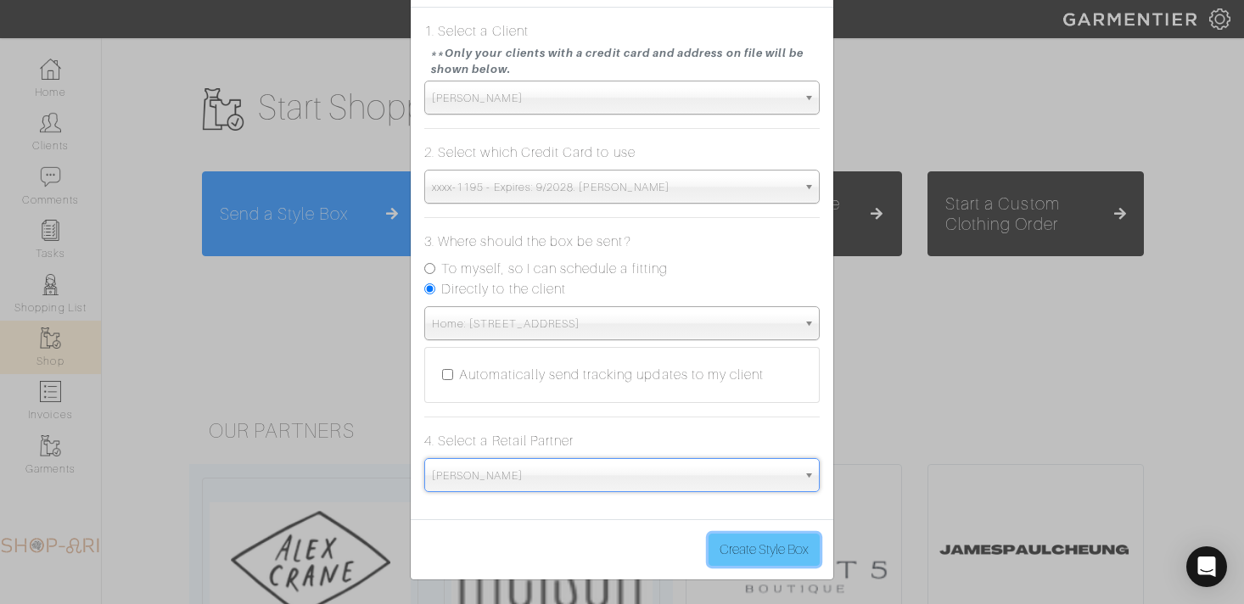
click at [732, 541] on button "Create Style Box" at bounding box center [764, 550] width 111 height 32
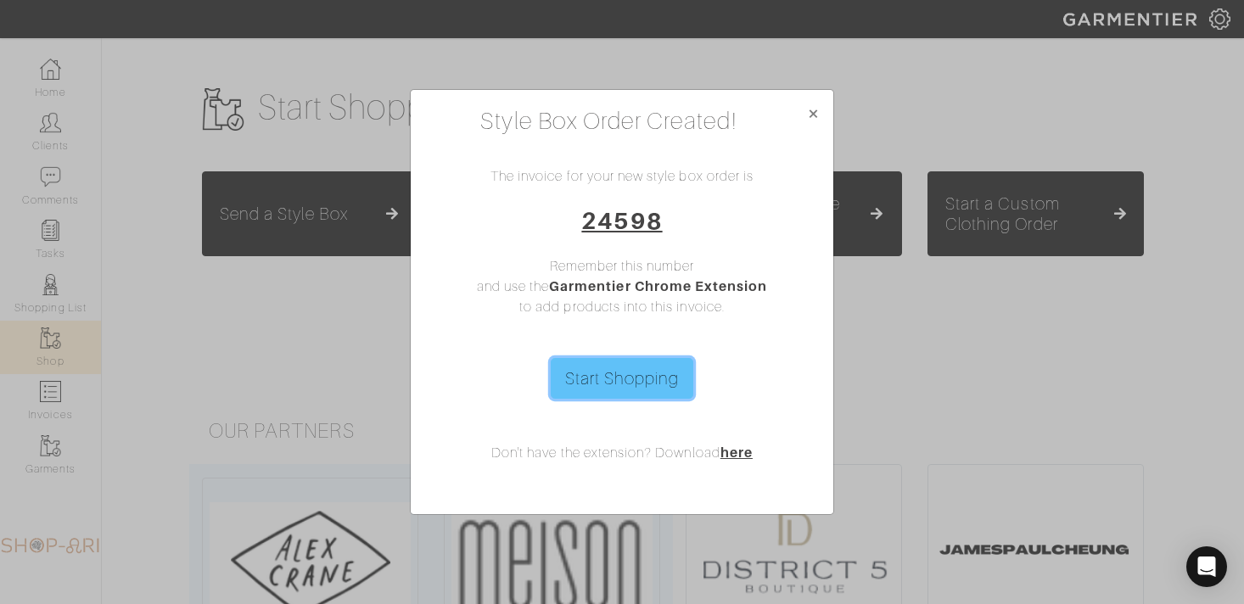
click at [622, 385] on link "Start Shopping" at bounding box center [622, 378] width 143 height 41
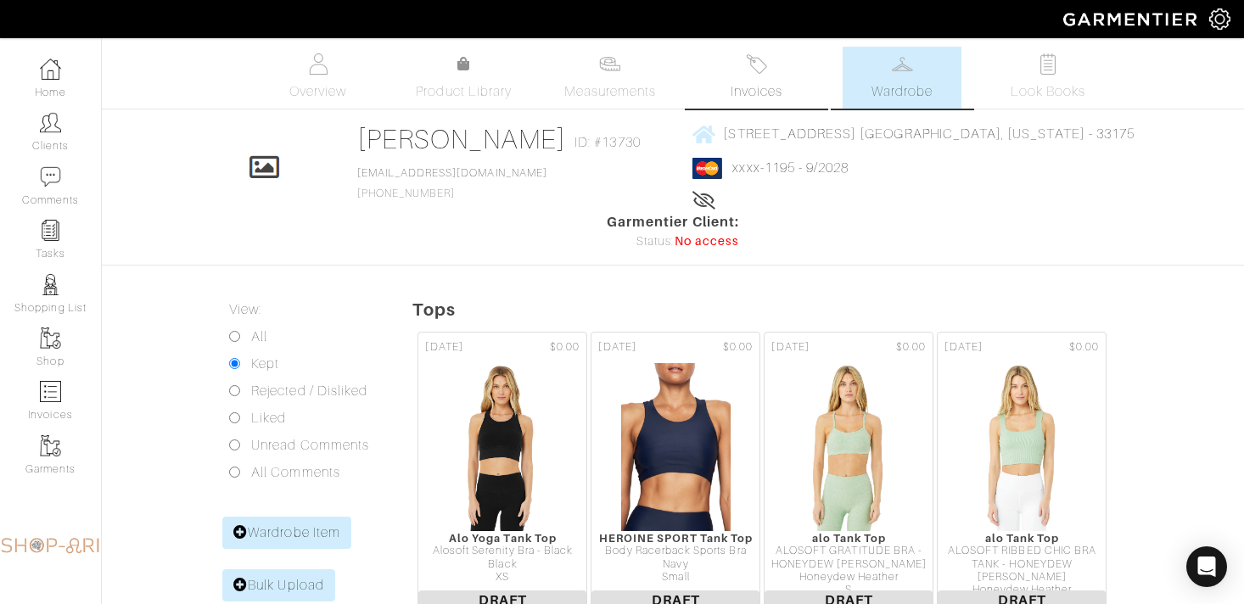
click at [734, 65] on link "Invoices" at bounding box center [756, 78] width 119 height 62
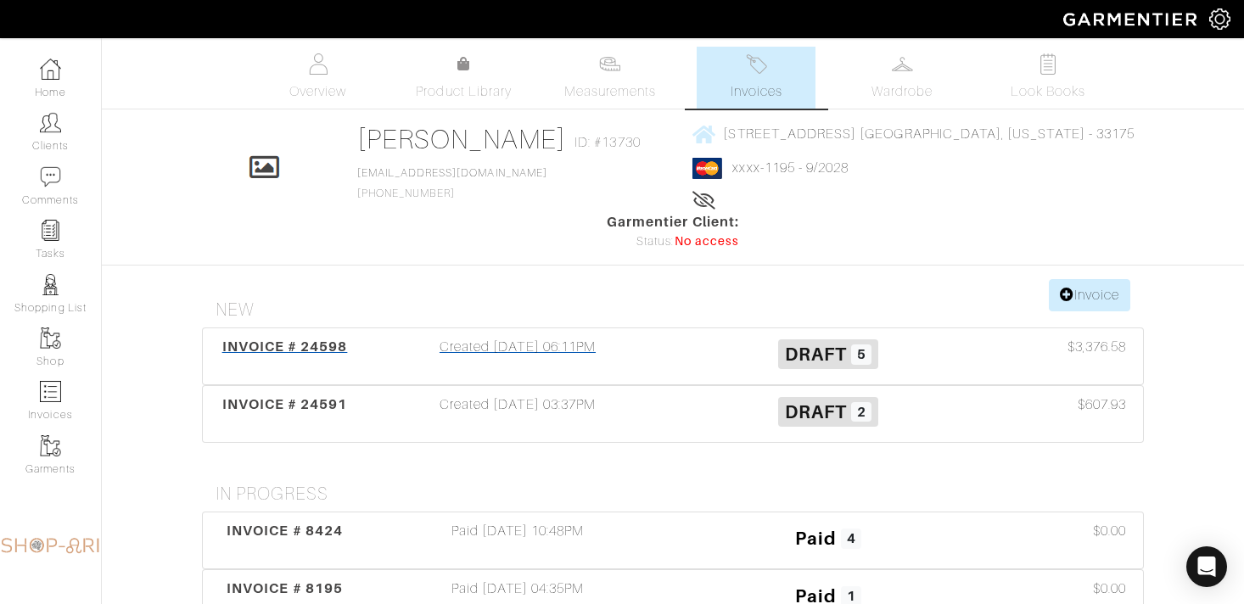
click at [720, 337] on h3 "Draft 5" at bounding box center [828, 353] width 285 height 32
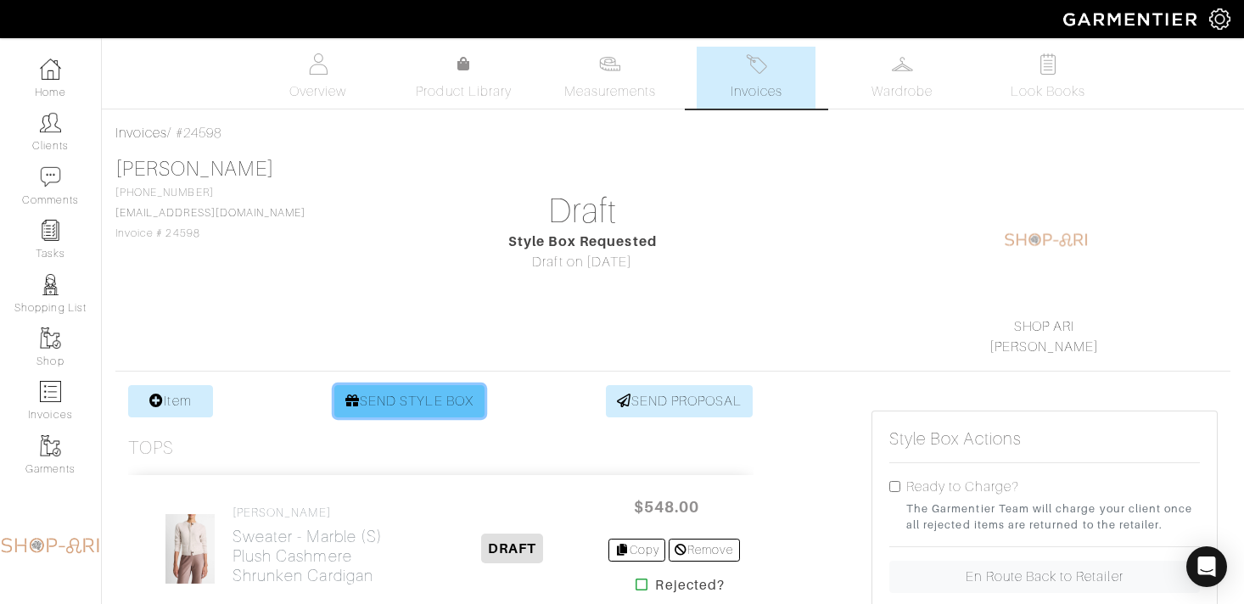
click at [348, 390] on link "SEND STYLE BOX" at bounding box center [409, 401] width 150 height 32
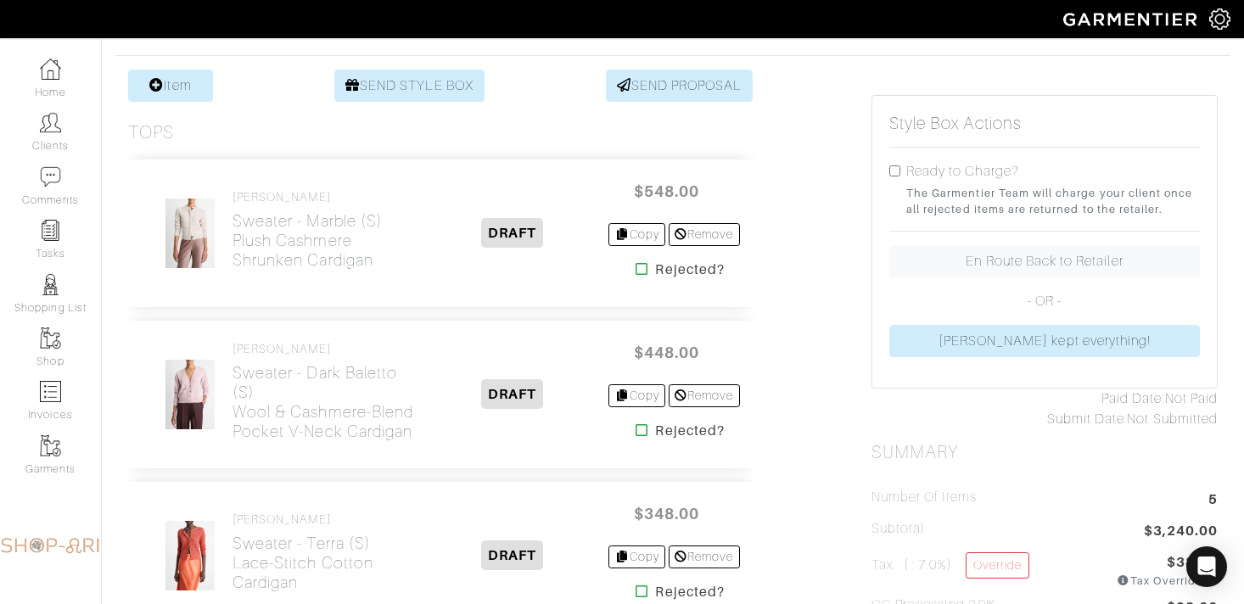
scroll to position [319, 0]
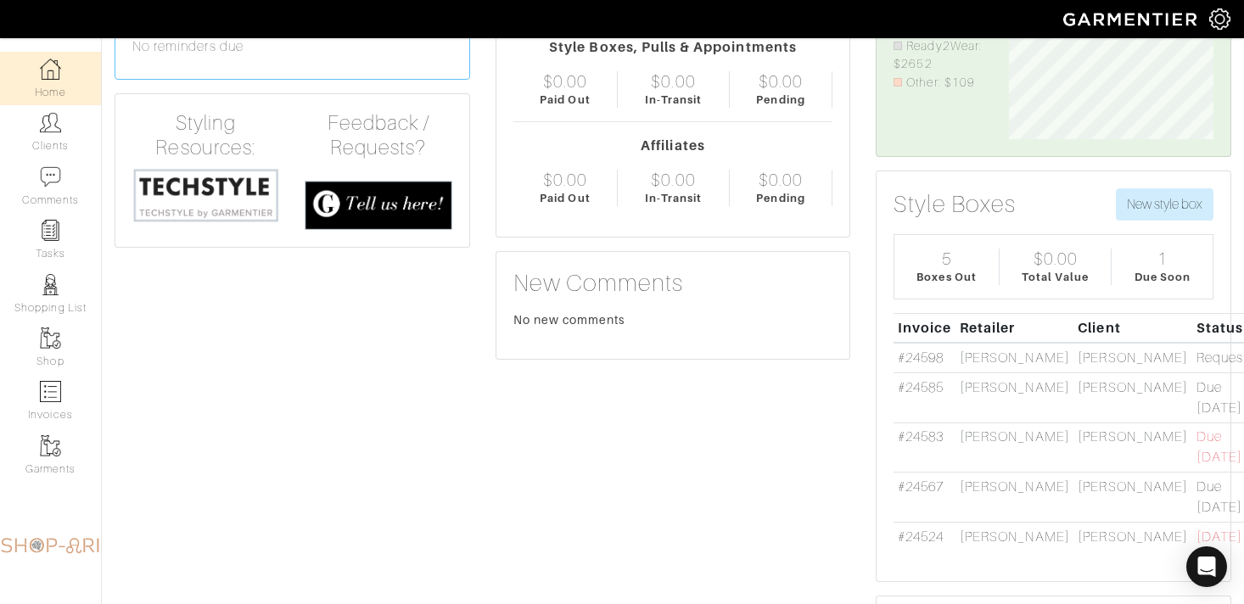
scroll to position [150, 0]
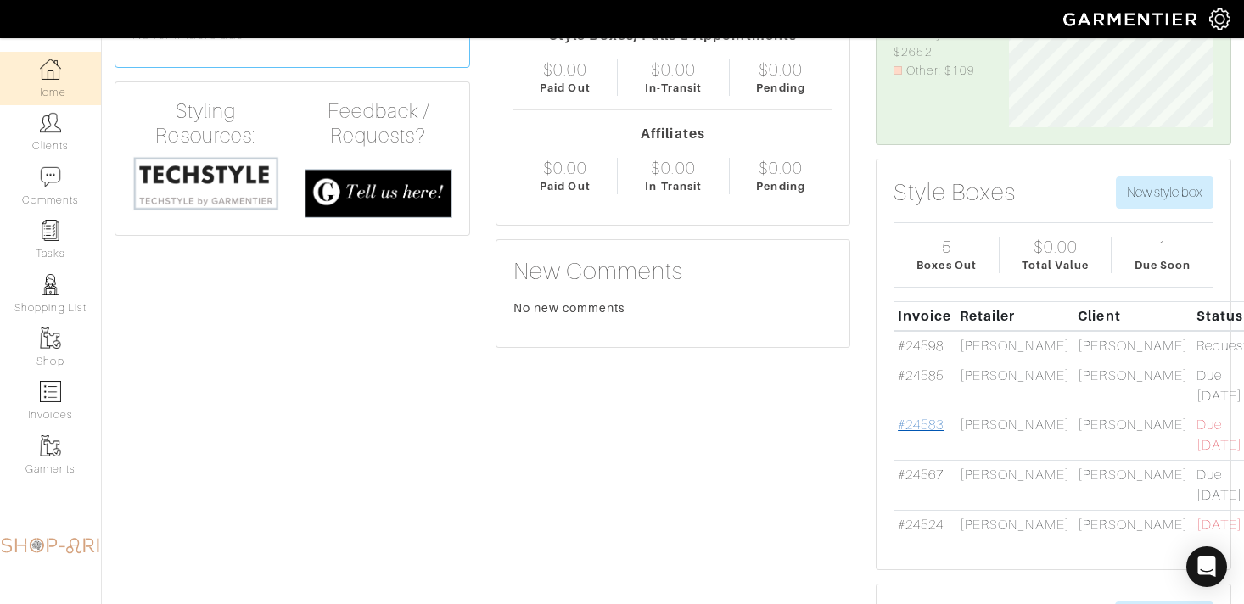
click at [923, 433] on link "#24583" at bounding box center [921, 425] width 46 height 15
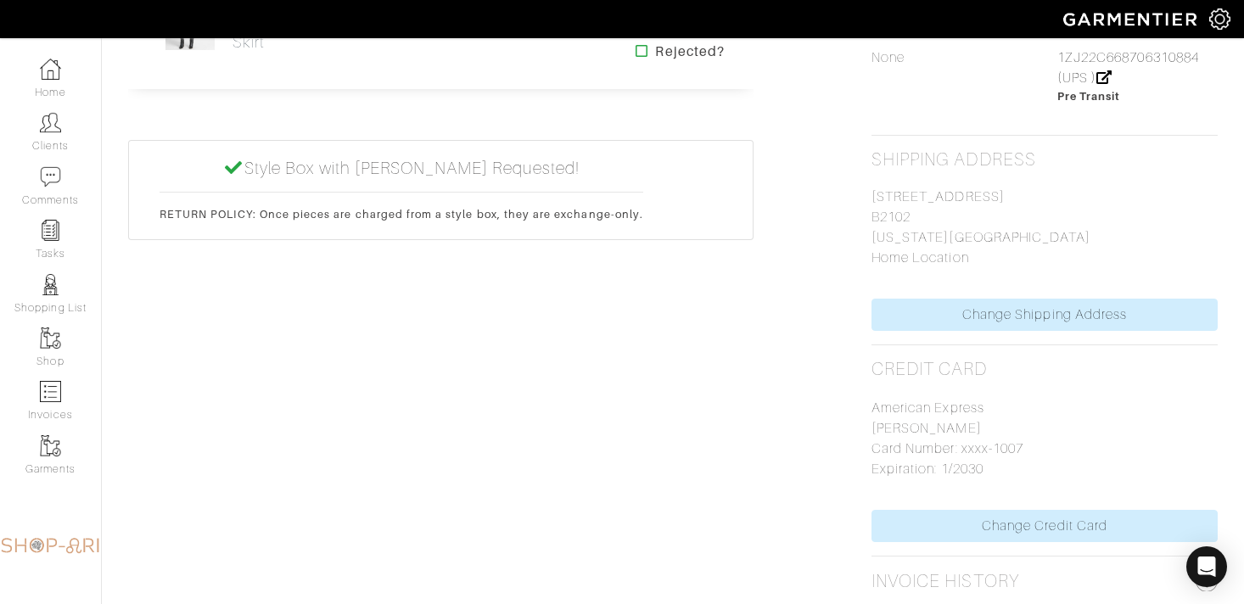
scroll to position [1247, 0]
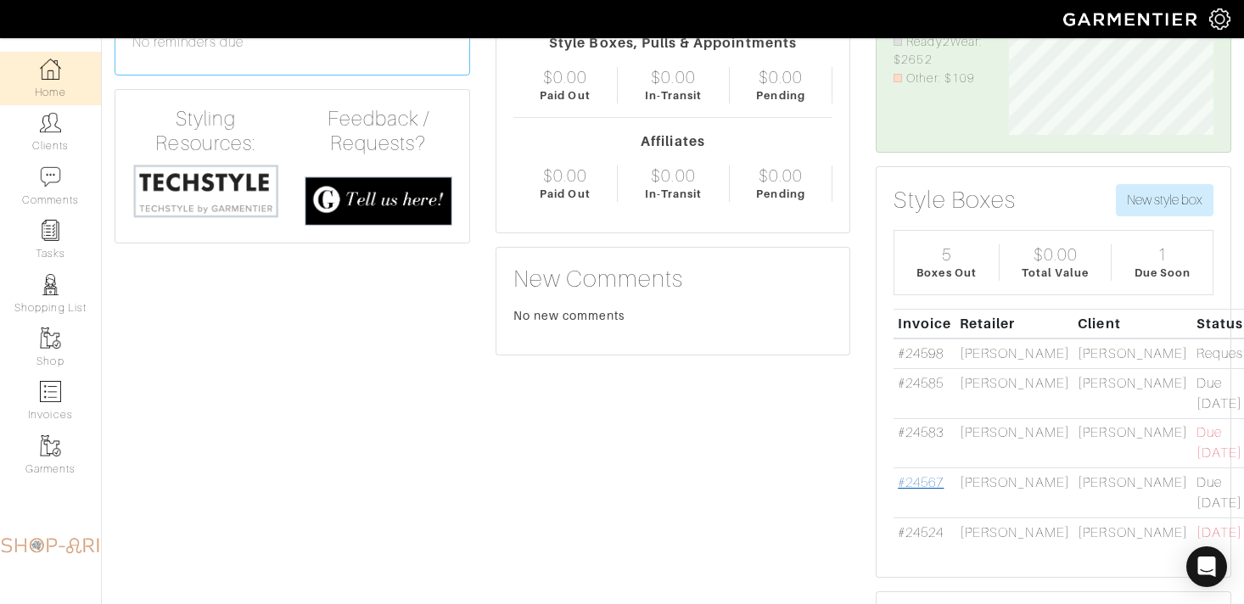
scroll to position [149, 0]
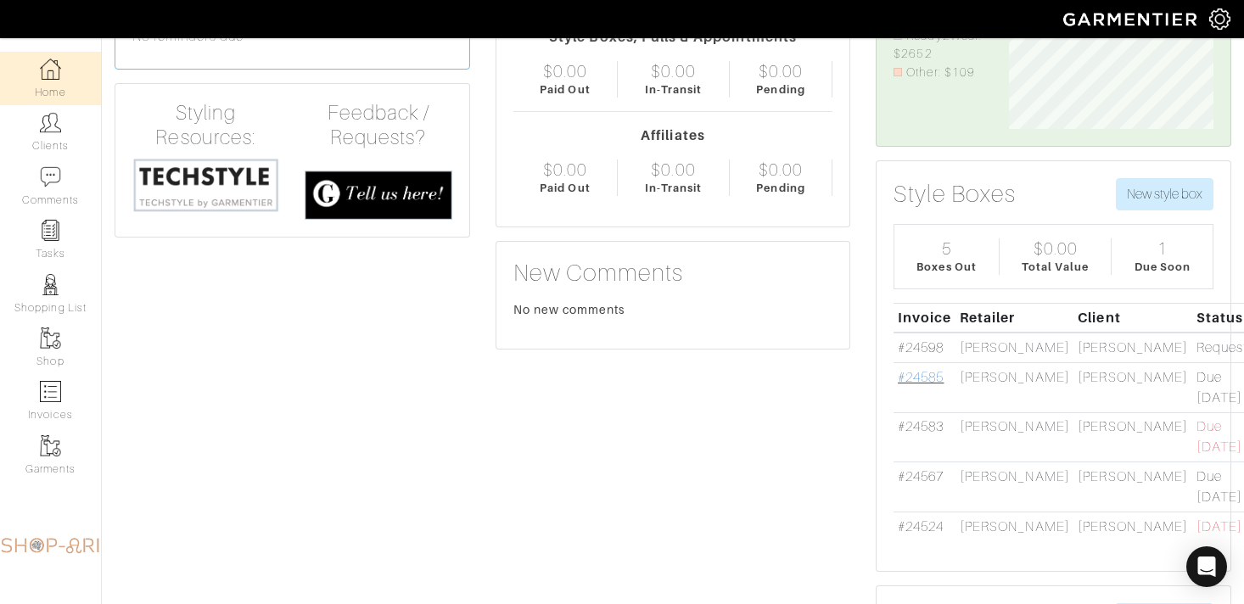
click at [932, 385] on link "#24585" at bounding box center [921, 377] width 46 height 15
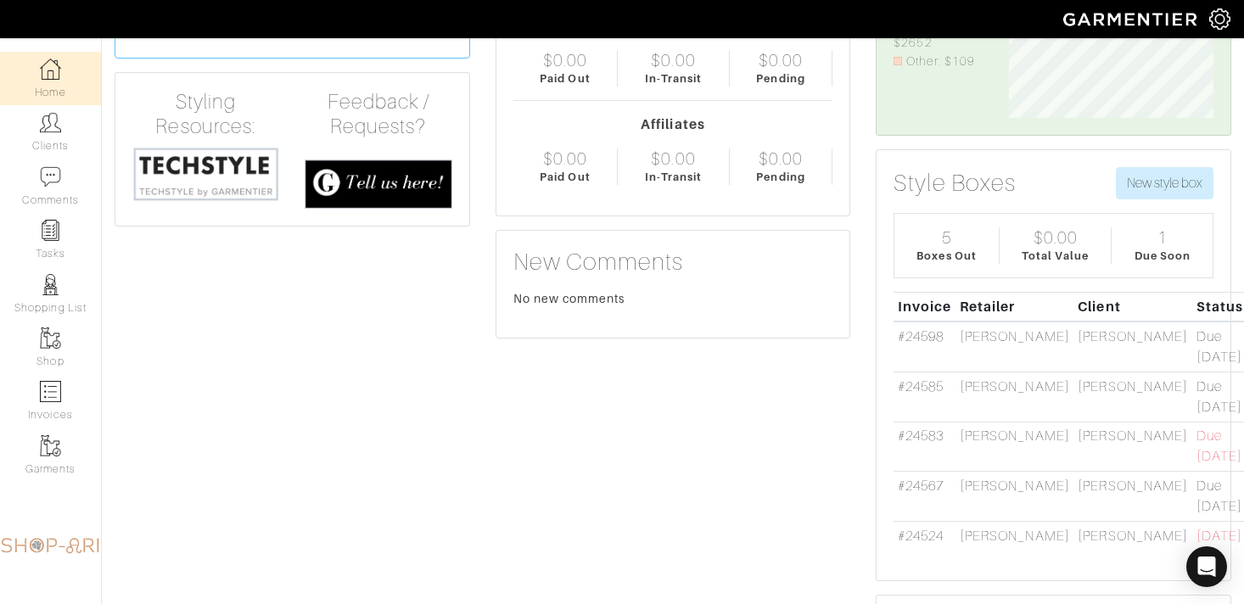
scroll to position [165, 0]
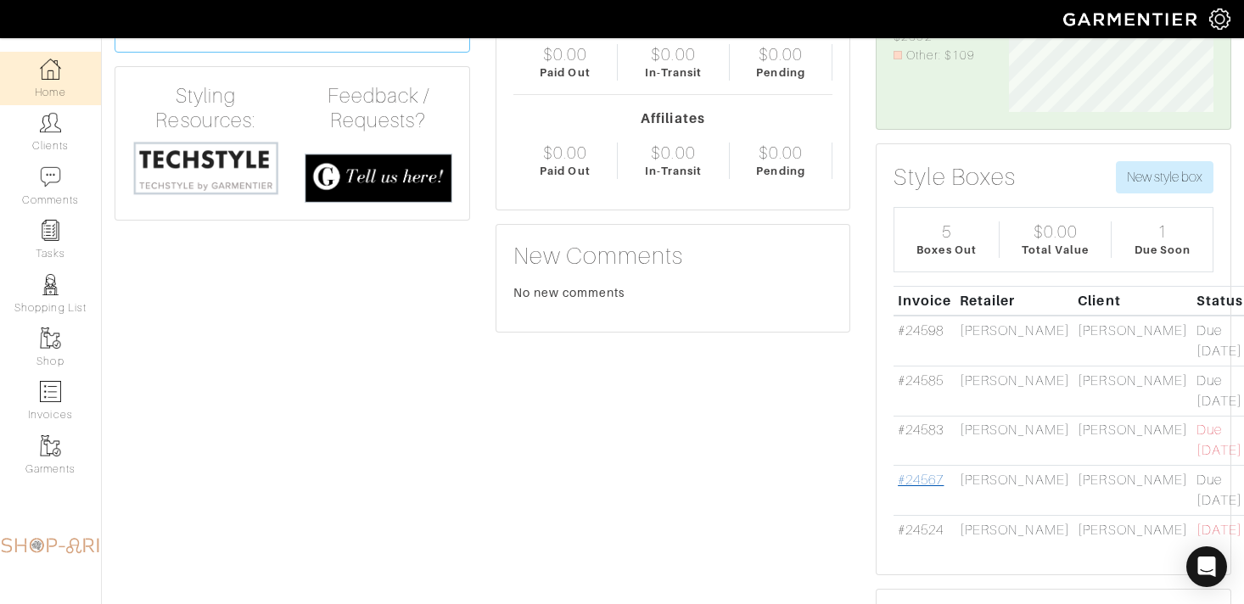
click at [917, 479] on link "#24567" at bounding box center [921, 480] width 46 height 15
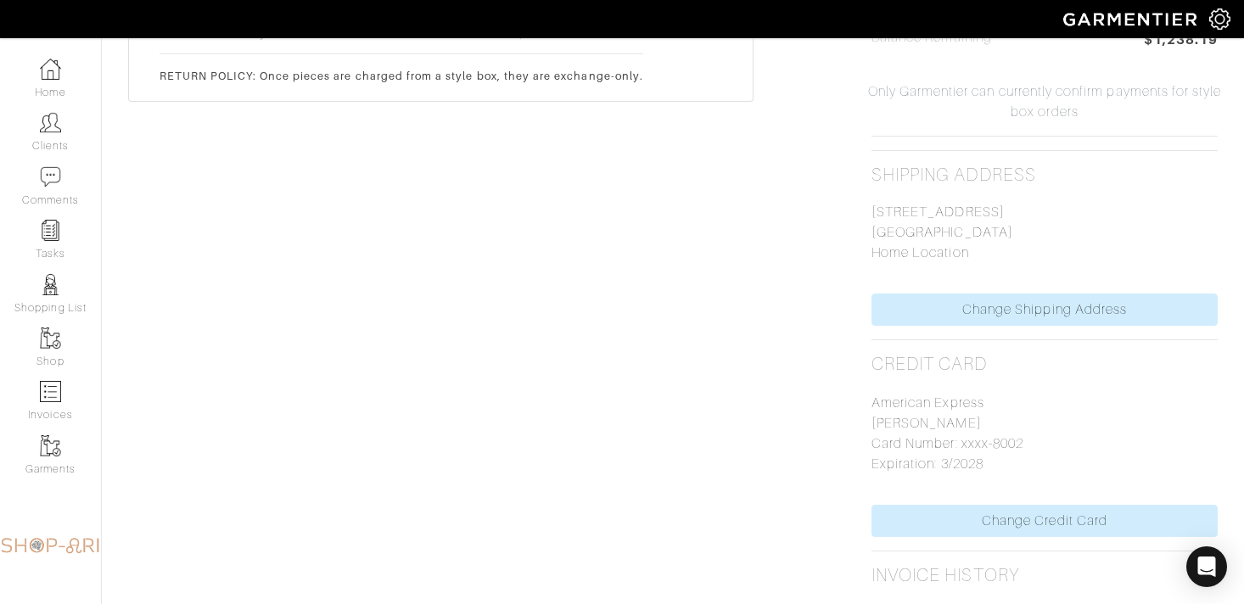
scroll to position [1058, 0]
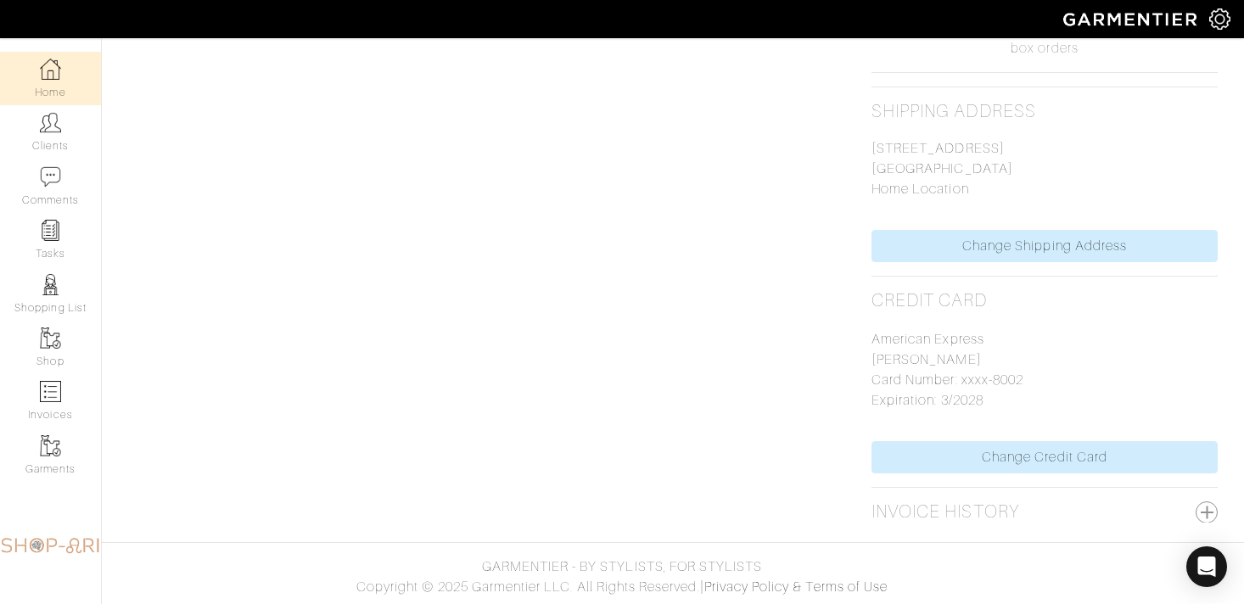
click at [62, 64] on link "Home" at bounding box center [50, 78] width 101 height 53
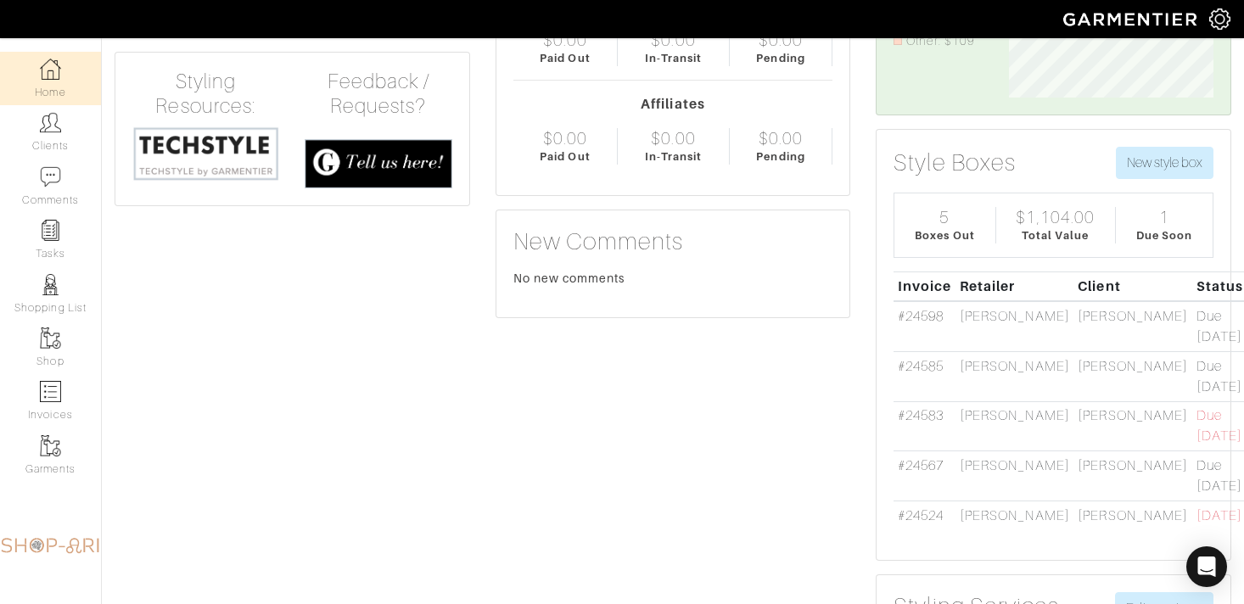
scroll to position [192, 0]
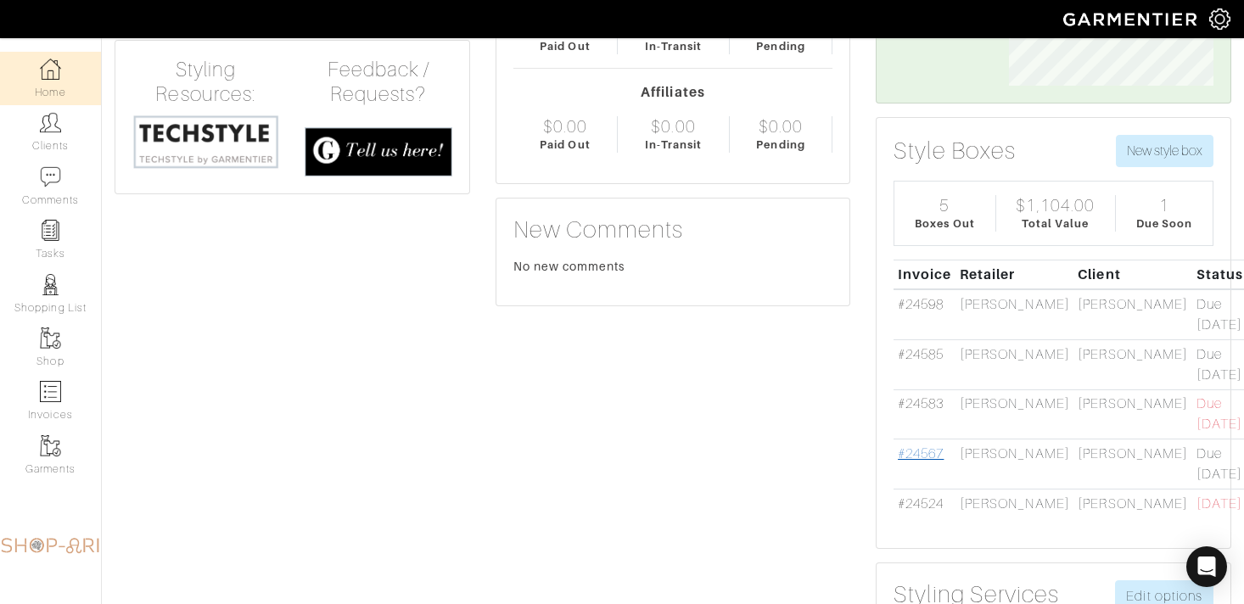
click at [911, 447] on link "#24567" at bounding box center [921, 453] width 46 height 15
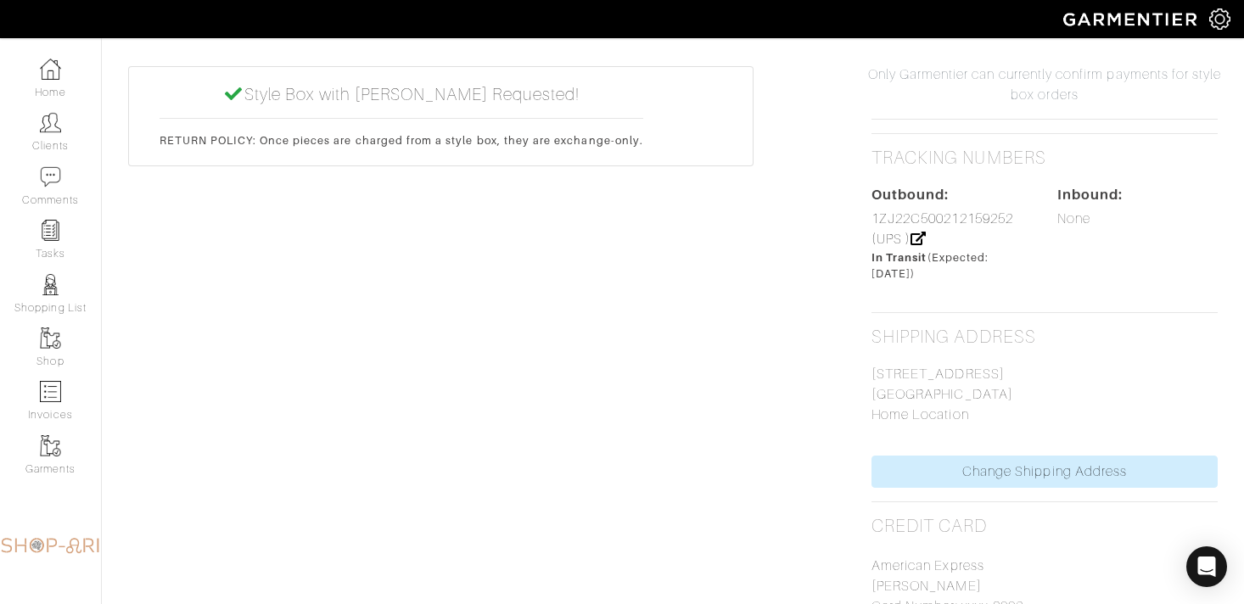
scroll to position [1095, 0]
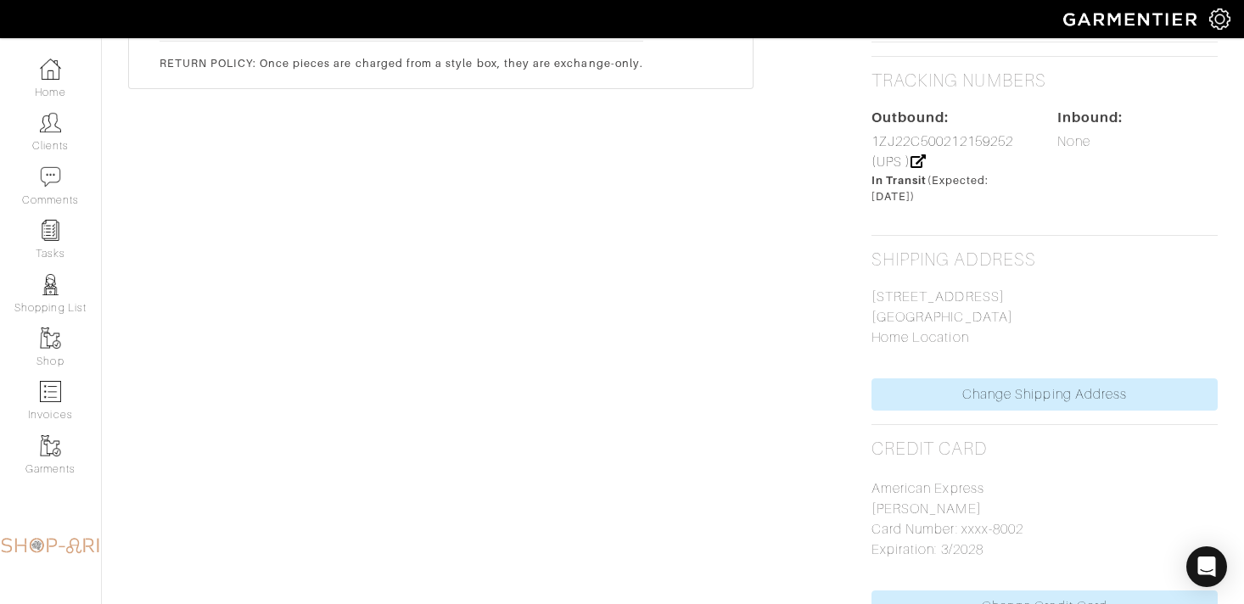
click at [918, 153] on div "1ZJ22C500212159252 (UPS )" at bounding box center [952, 152] width 160 height 41
click at [912, 144] on link "1ZJ22C500212159252 (UPS )" at bounding box center [943, 152] width 142 height 36
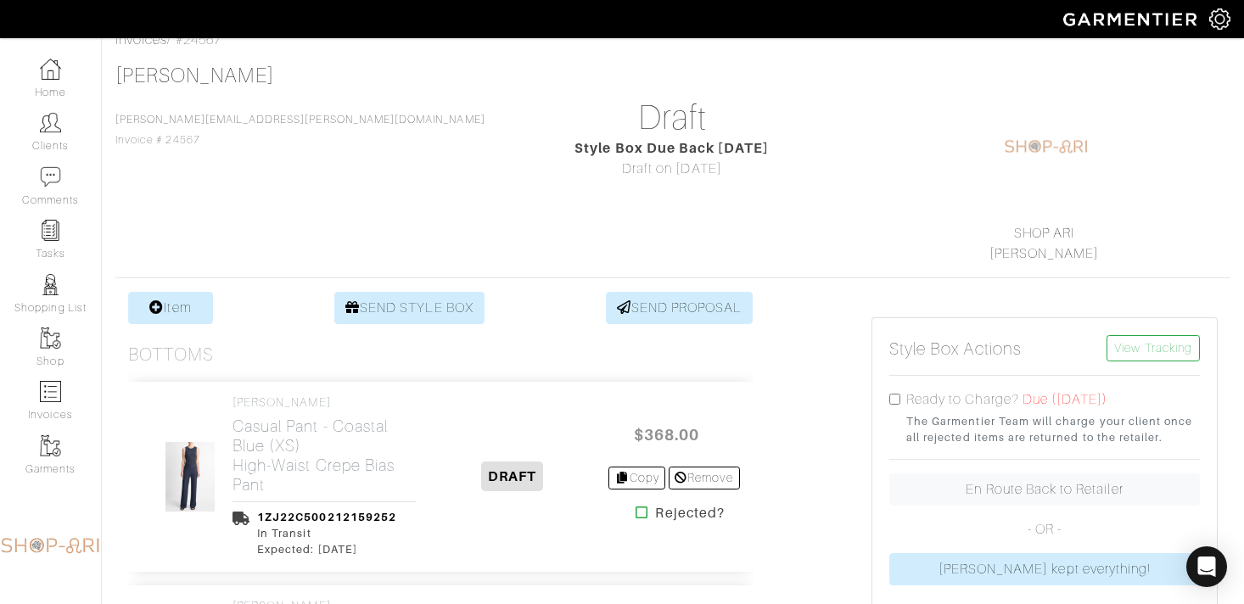
scroll to position [0, 0]
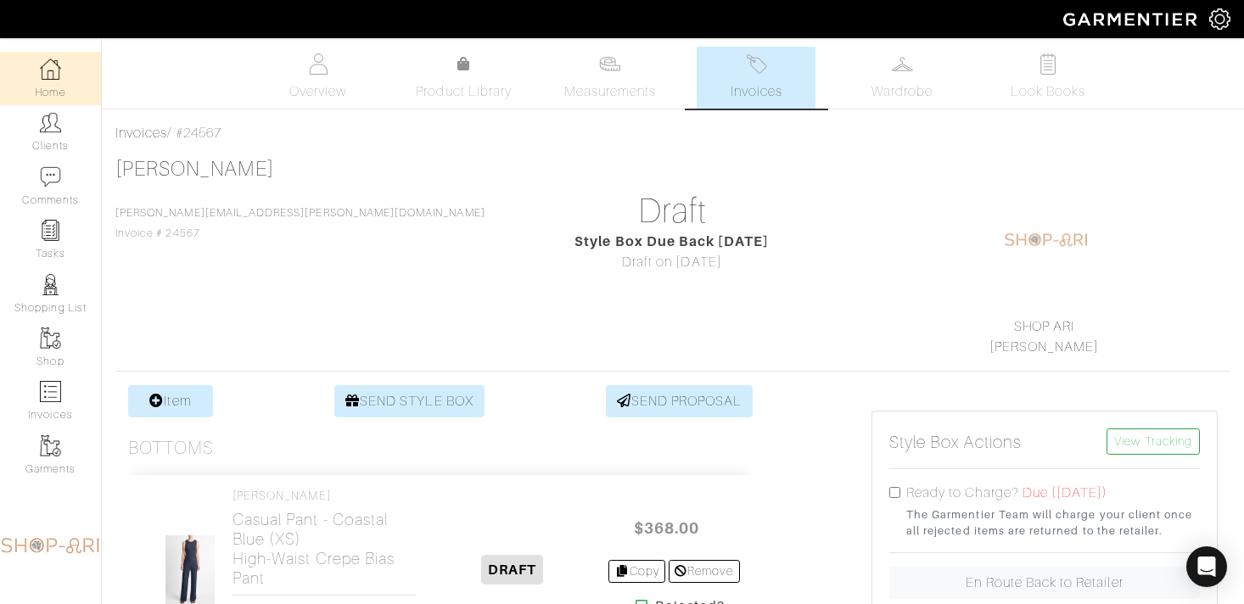
click at [51, 72] on img at bounding box center [50, 69] width 21 height 21
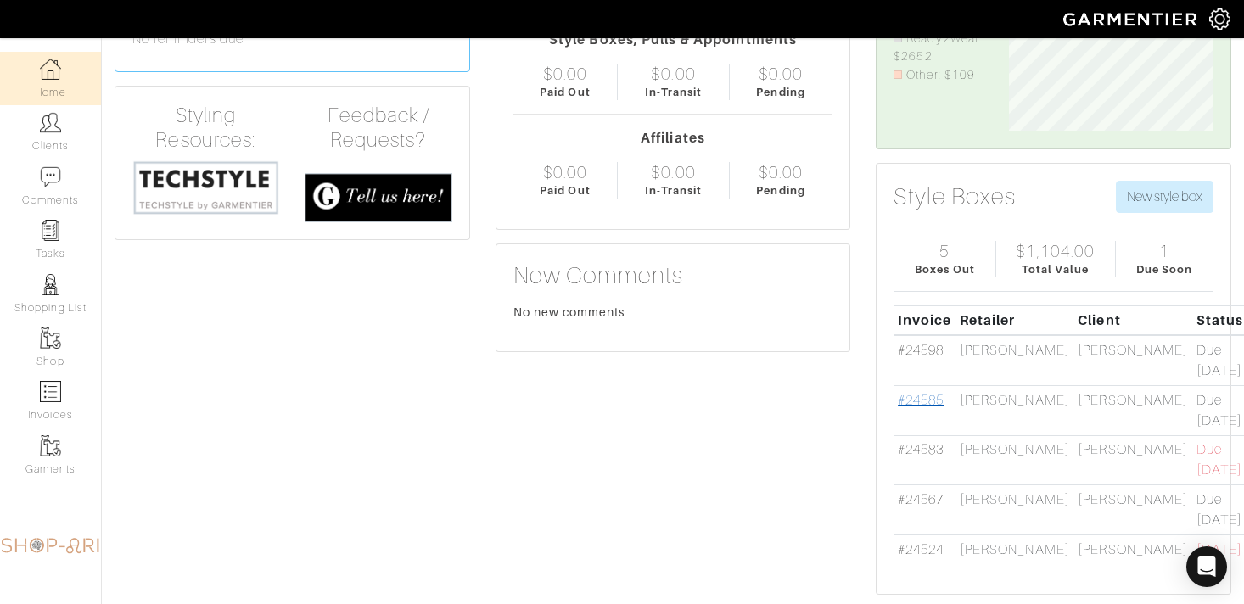
scroll to position [149, 0]
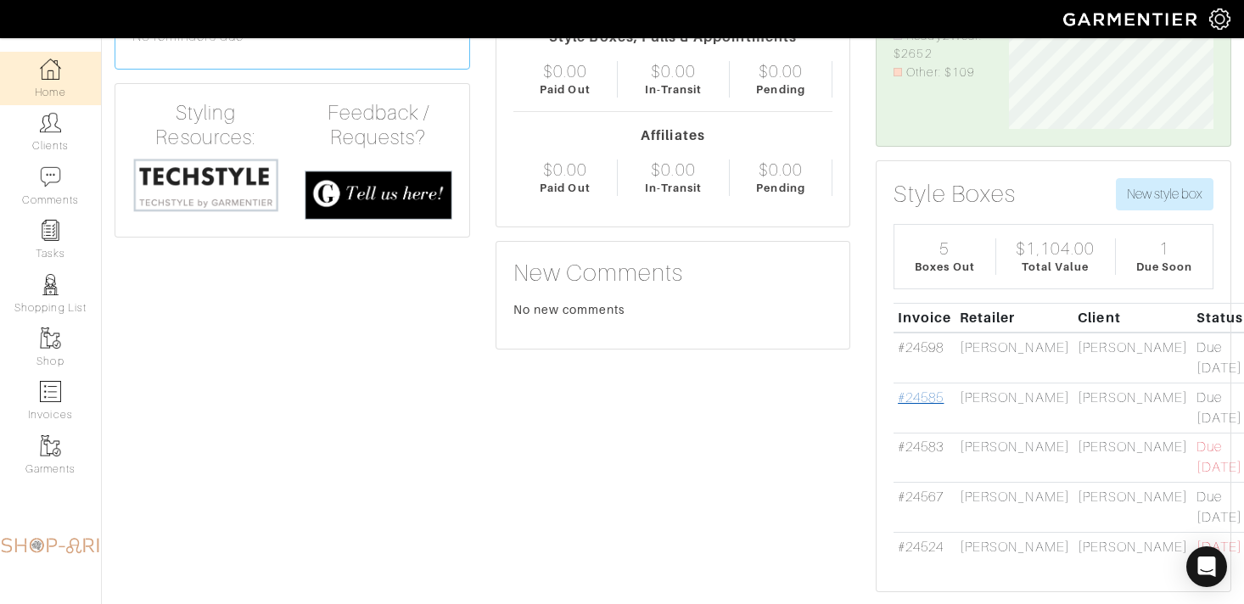
click at [927, 399] on link "#24585" at bounding box center [921, 397] width 46 height 15
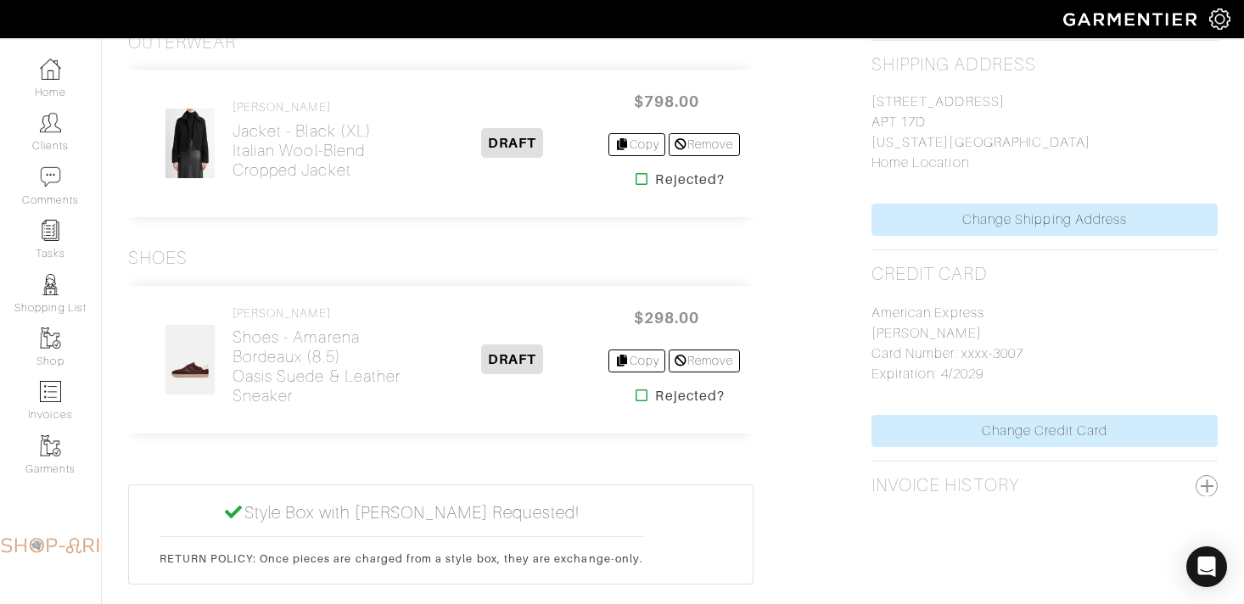
scroll to position [1187, 0]
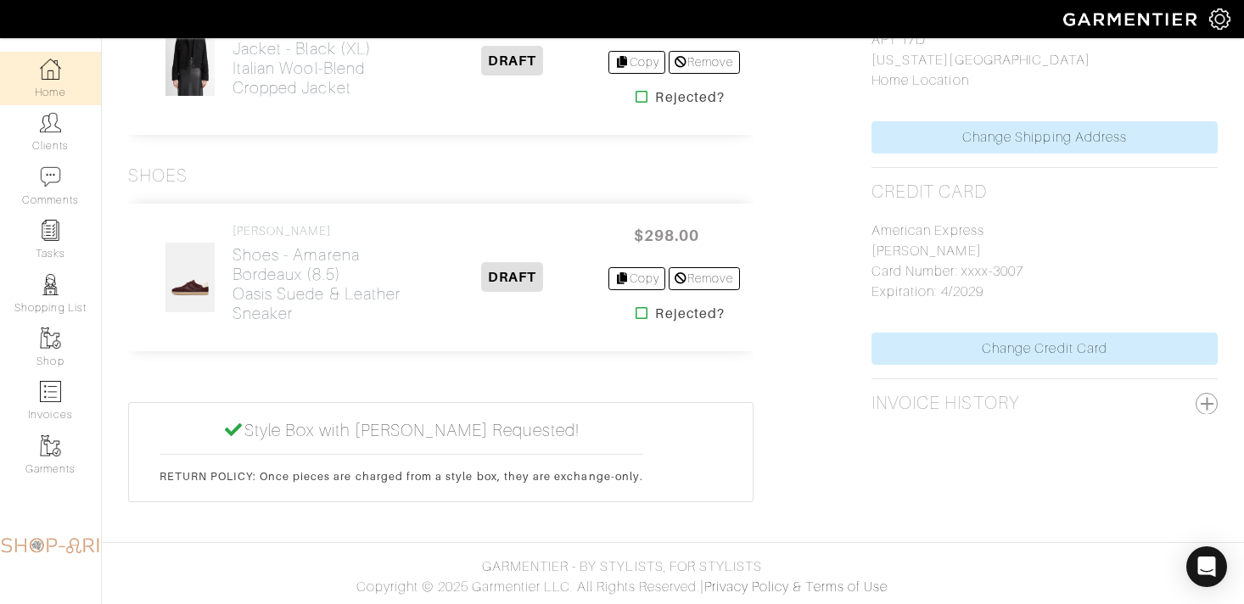
click at [62, 76] on link "Home" at bounding box center [50, 78] width 101 height 53
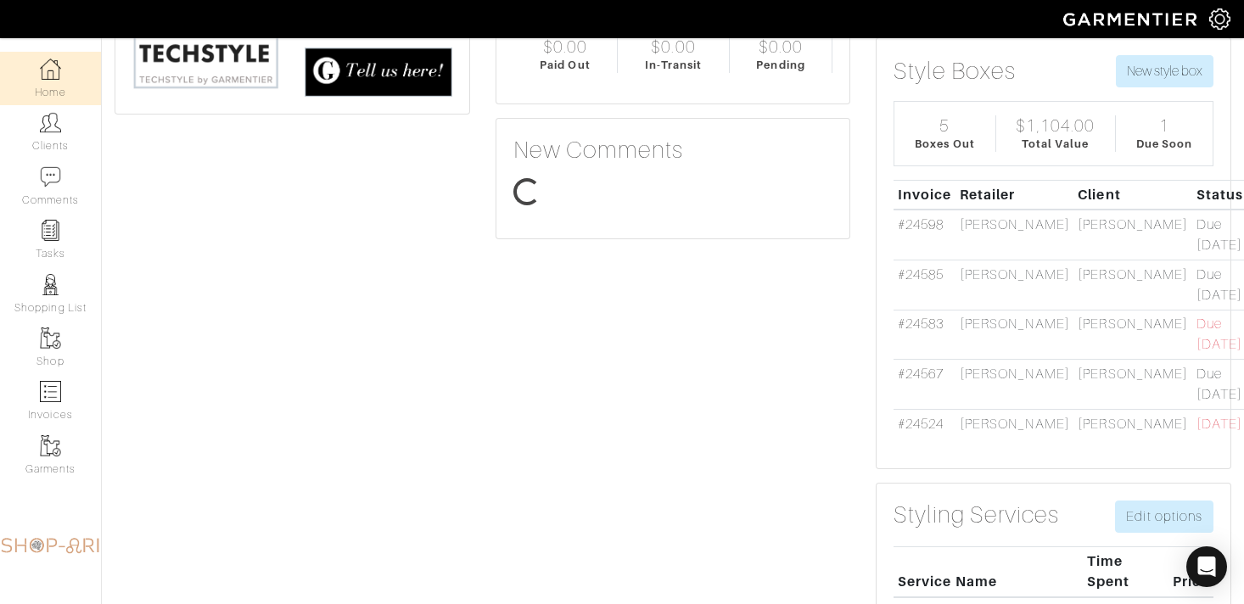
scroll to position [102, 230]
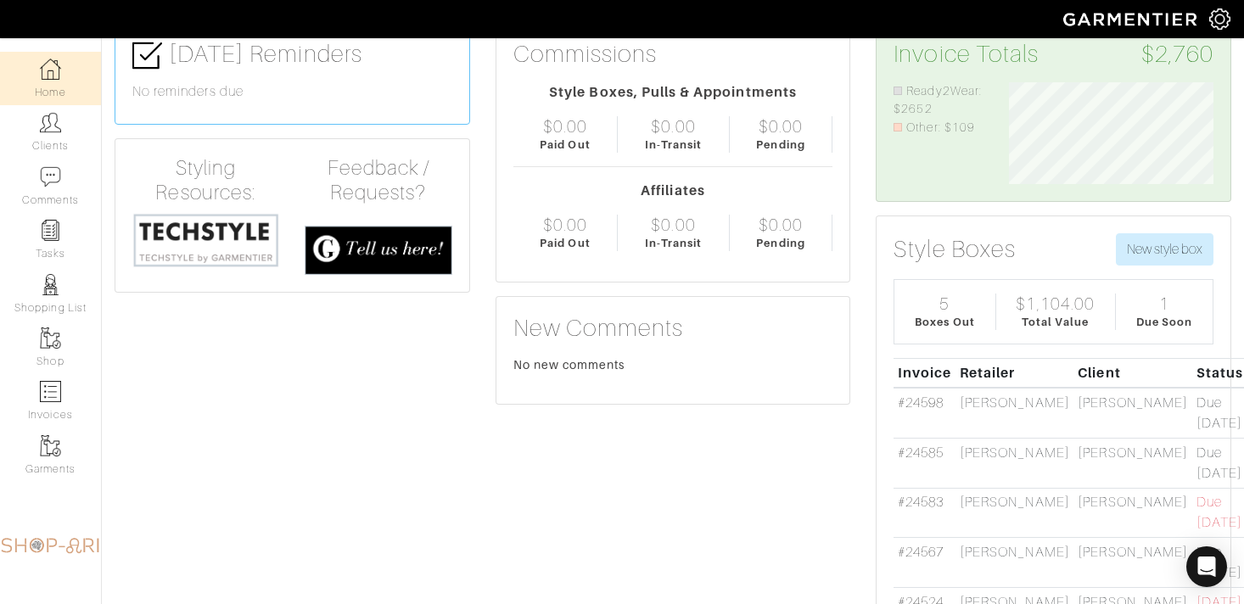
scroll to position [93, 0]
click at [938, 454] on link "#24585" at bounding box center [921, 453] width 46 height 15
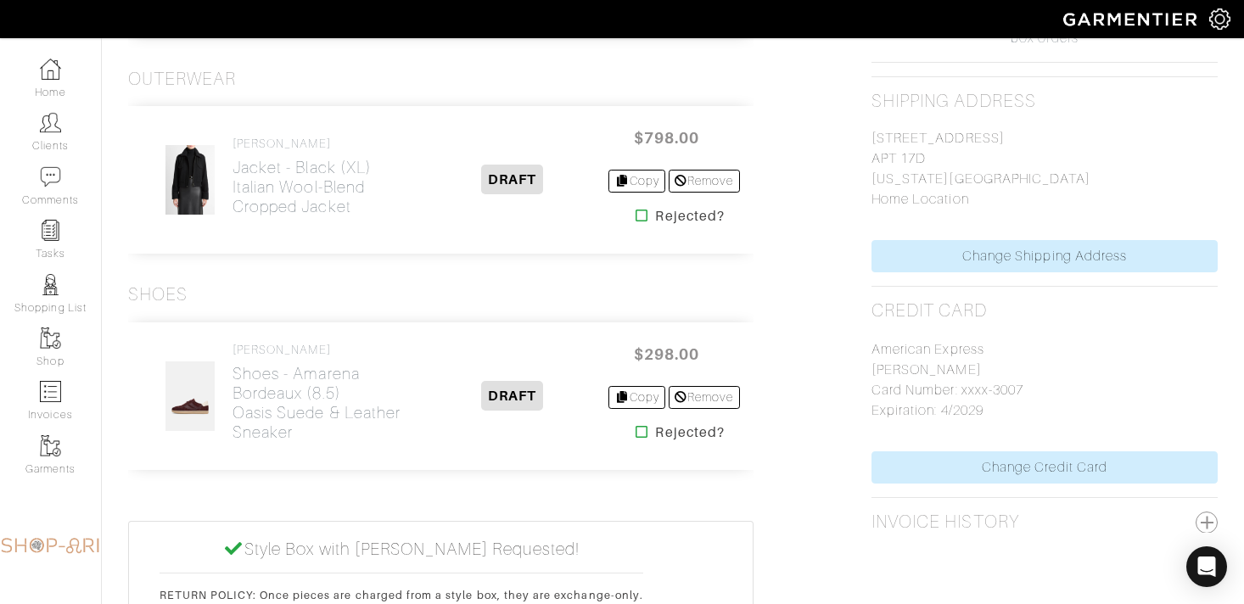
scroll to position [1187, 0]
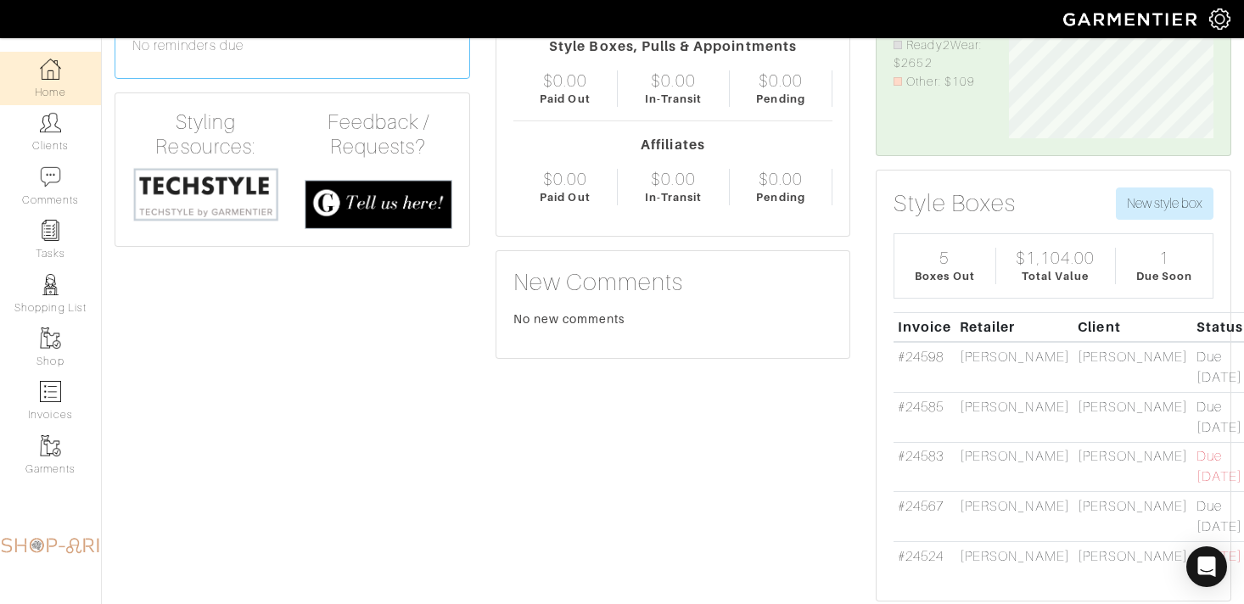
scroll to position [160, 0]
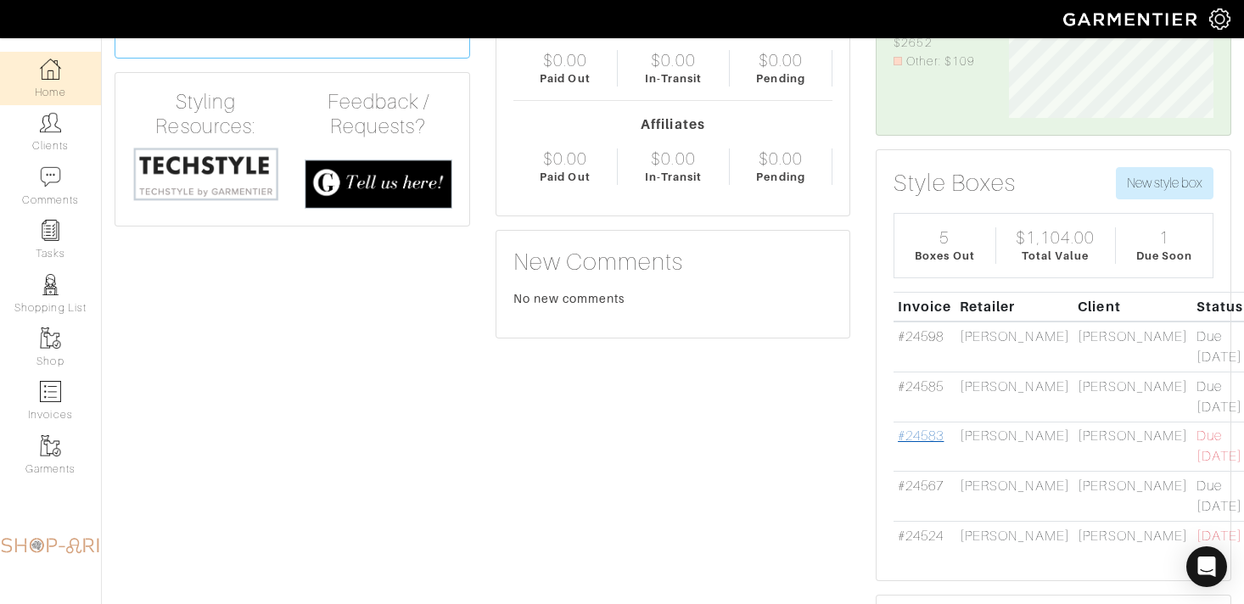
click at [918, 432] on link "#24583" at bounding box center [921, 436] width 46 height 15
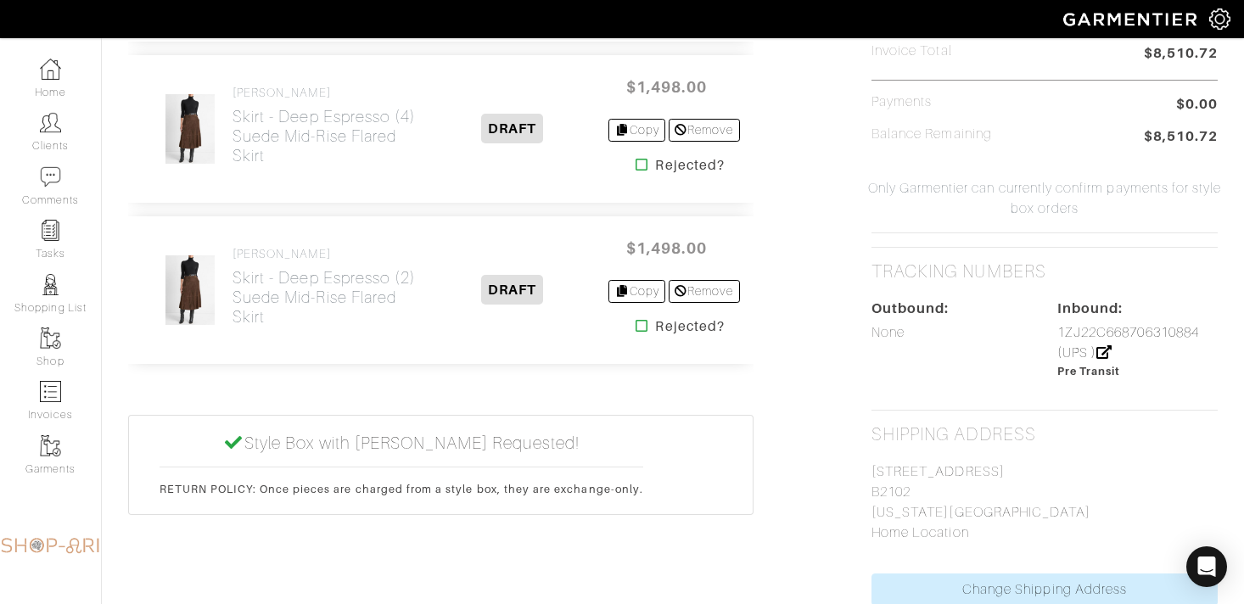
scroll to position [918, 0]
